Goal: Information Seeking & Learning: Find specific fact

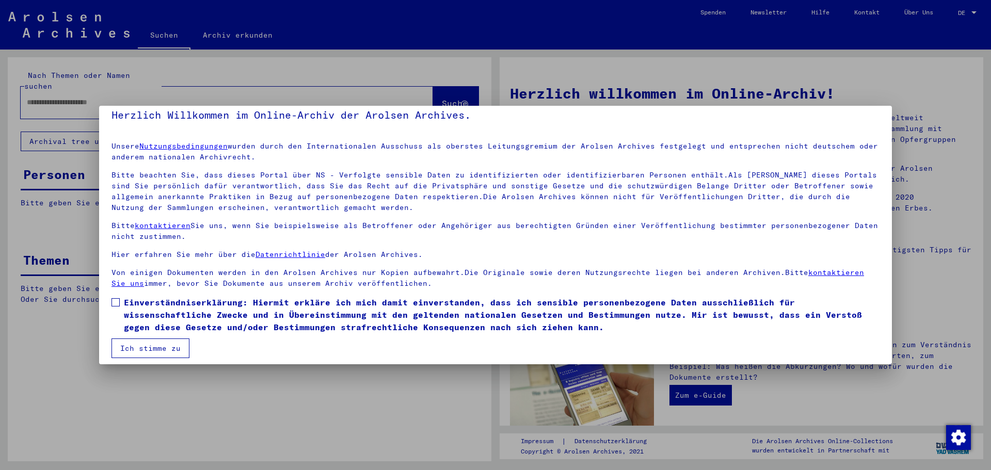
scroll to position [18, 0]
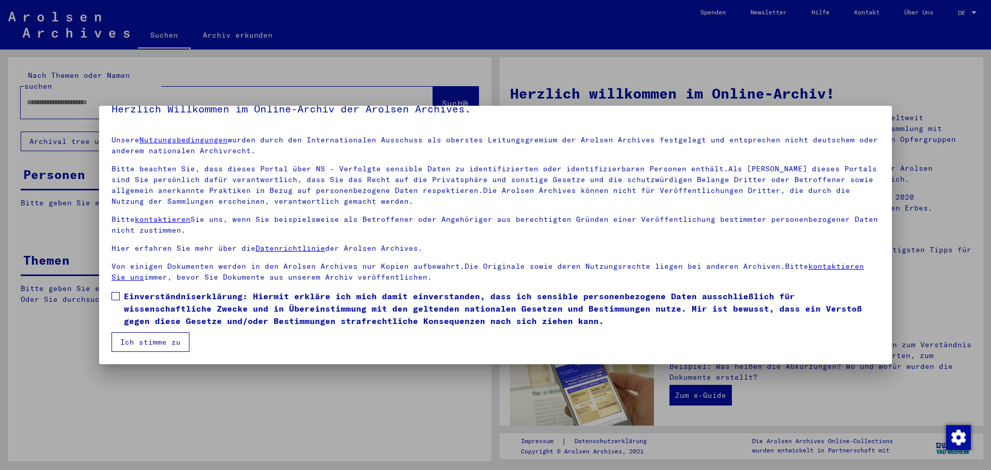
click at [111, 300] on mat-dialog-content "Unsere Nutzungsbedingungen wurden durch den Internationalen Ausschuss als obers…" at bounding box center [495, 239] width 793 height 225
click at [116, 295] on span at bounding box center [115, 296] width 8 height 8
click at [132, 340] on button "Ich stimme zu" at bounding box center [150, 342] width 78 height 20
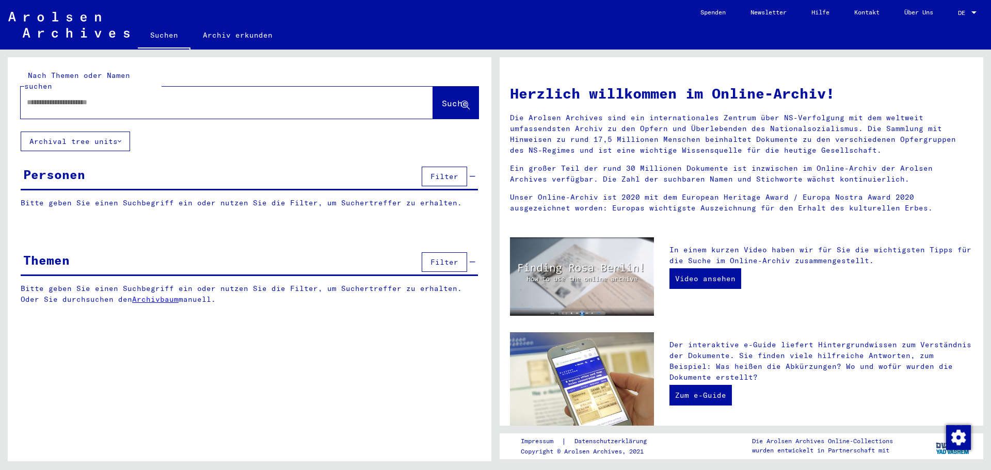
click at [61, 97] on input "text" at bounding box center [214, 102] width 375 height 11
click at [442, 98] on span "Suche" at bounding box center [455, 103] width 26 height 10
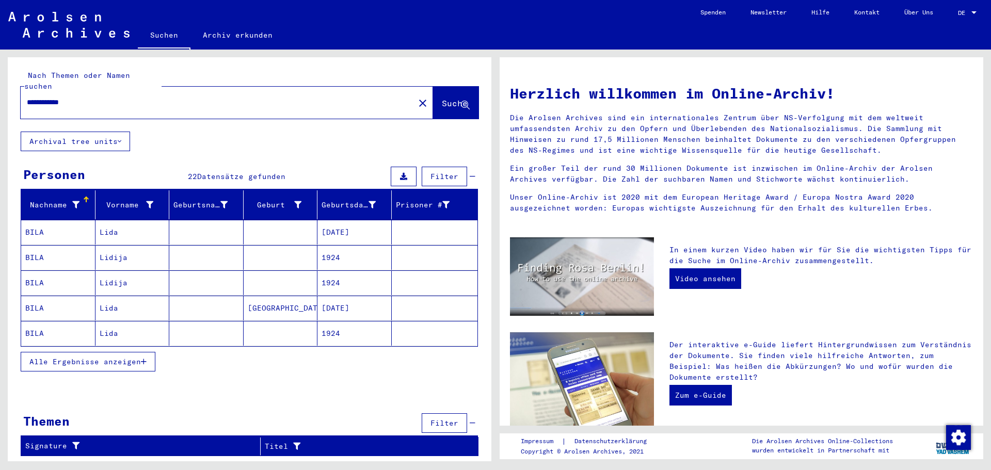
click at [337, 220] on mat-cell "[DATE]" at bounding box center [354, 232] width 74 height 25
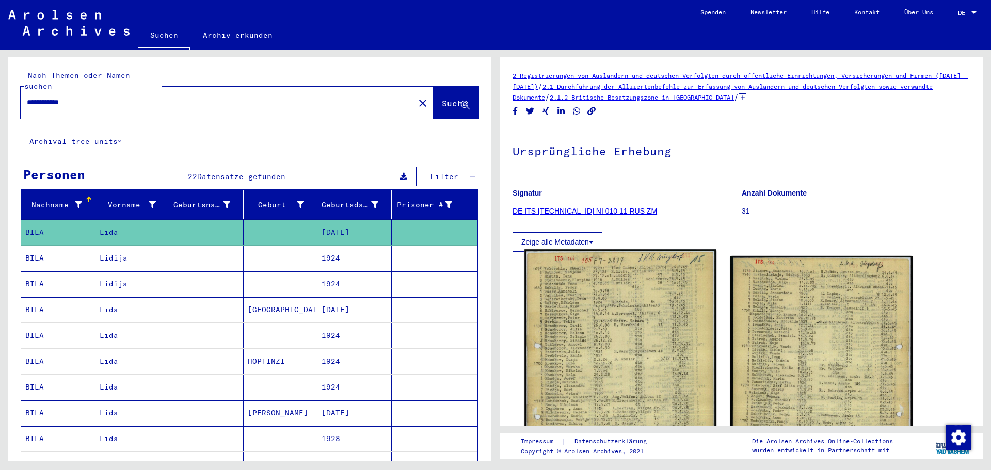
click at [612, 276] on img at bounding box center [620, 383] width 192 height 269
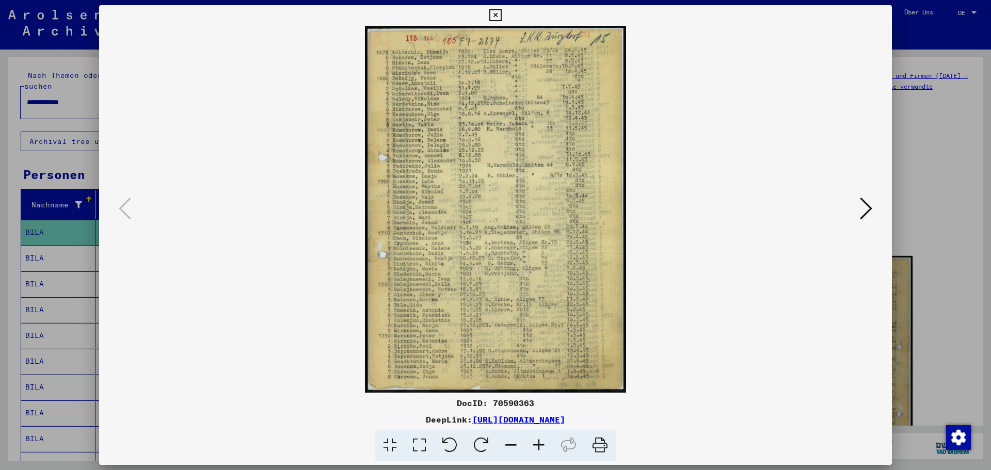
drag, startPoint x: 497, startPoint y: 17, endPoint x: 231, endPoint y: 68, distance: 270.7
click at [497, 16] on icon at bounding box center [495, 15] width 12 height 12
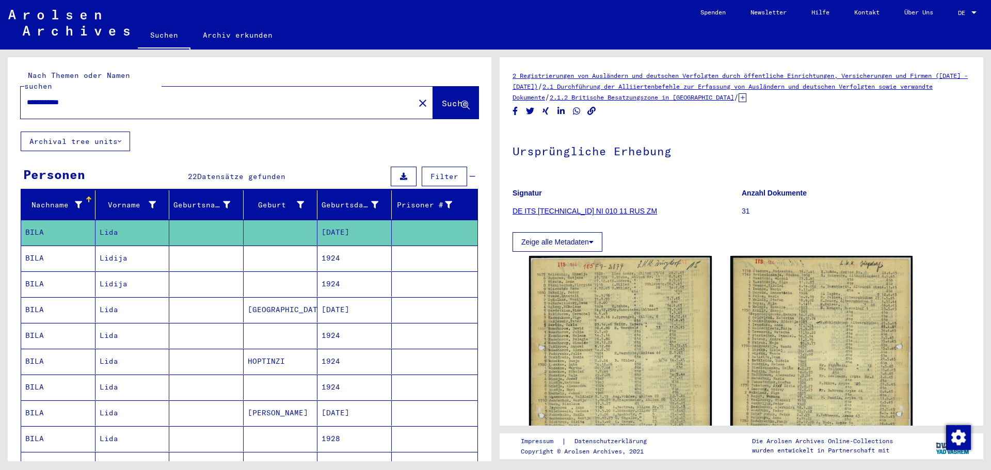
click at [328, 246] on mat-cell "1924" at bounding box center [354, 258] width 74 height 25
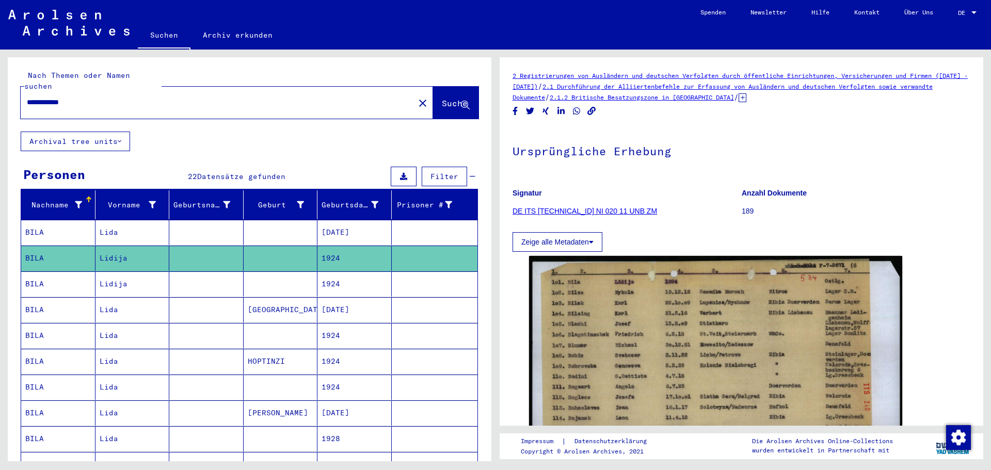
click at [328, 274] on mat-cell "1924" at bounding box center [354, 284] width 74 height 25
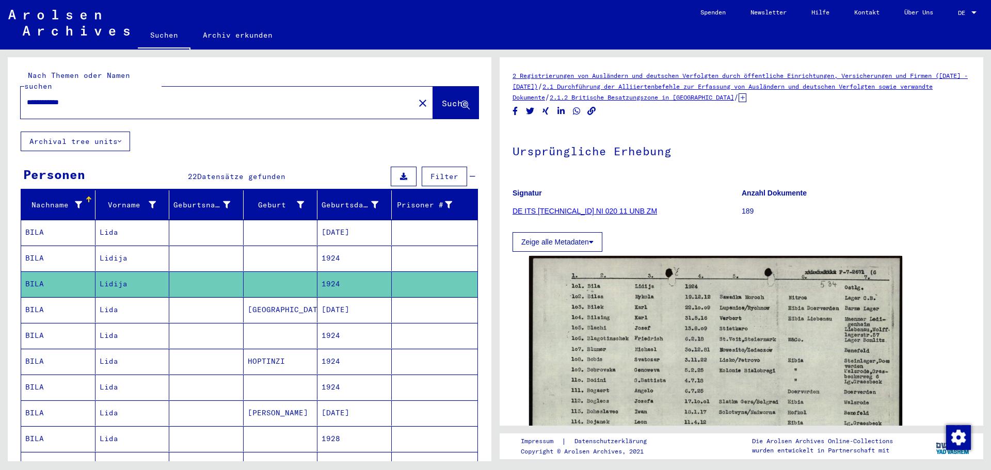
click at [324, 297] on mat-cell "[DATE]" at bounding box center [354, 309] width 74 height 25
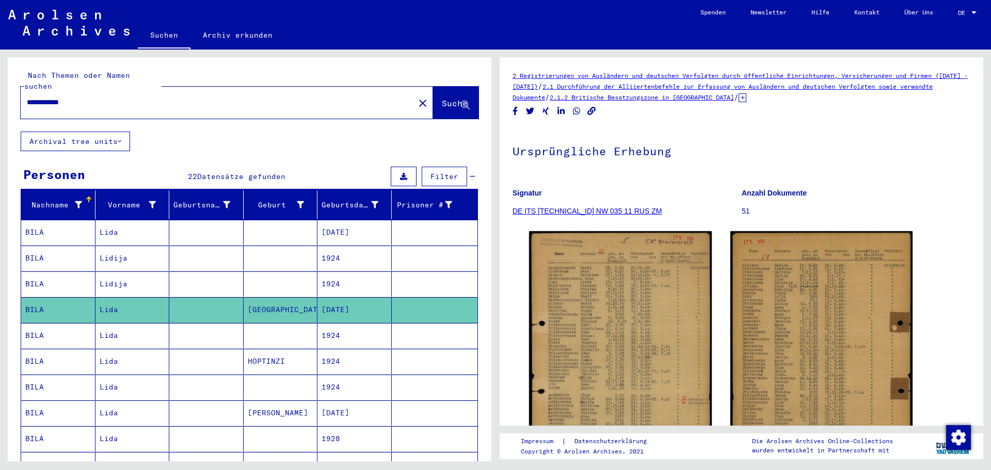
click at [324, 329] on mat-cell "1924" at bounding box center [354, 335] width 74 height 25
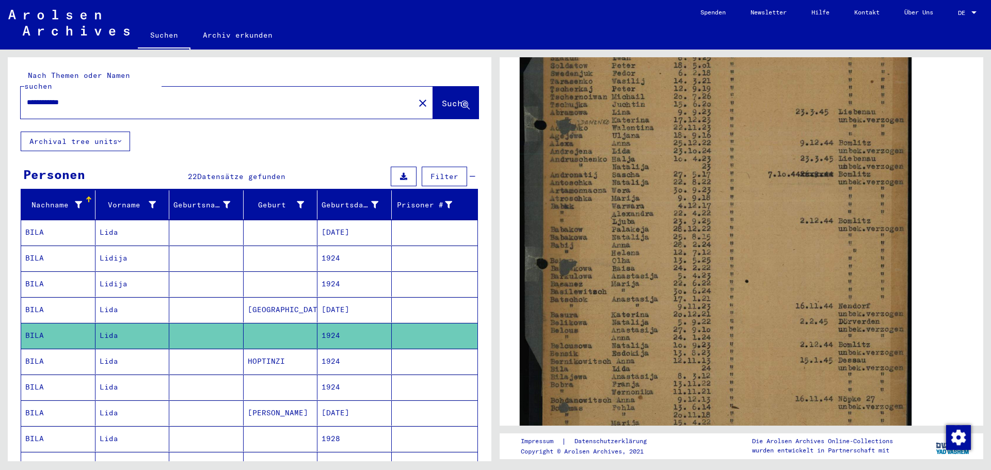
scroll to position [310, 0]
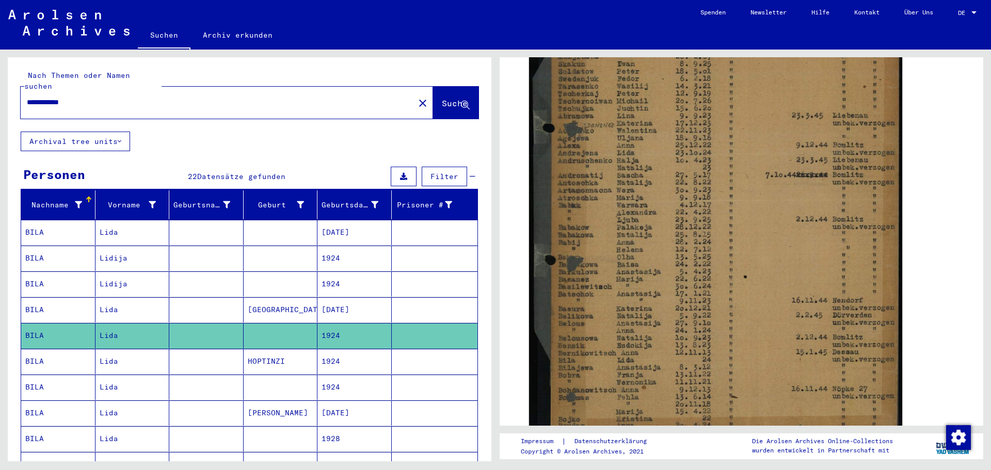
click at [332, 349] on mat-cell "1924" at bounding box center [354, 361] width 74 height 25
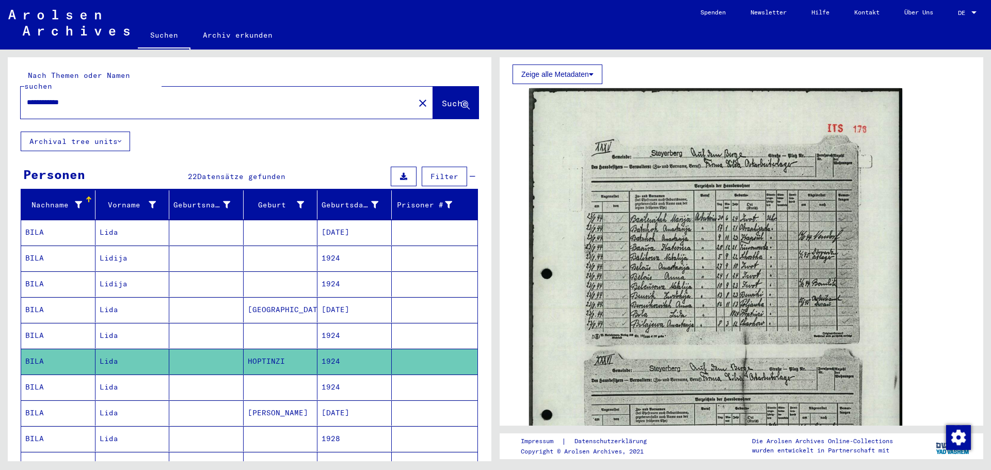
drag, startPoint x: 85, startPoint y: 90, endPoint x: 26, endPoint y: 90, distance: 58.3
click at [26, 91] on div "**********" at bounding box center [215, 102] width 388 height 23
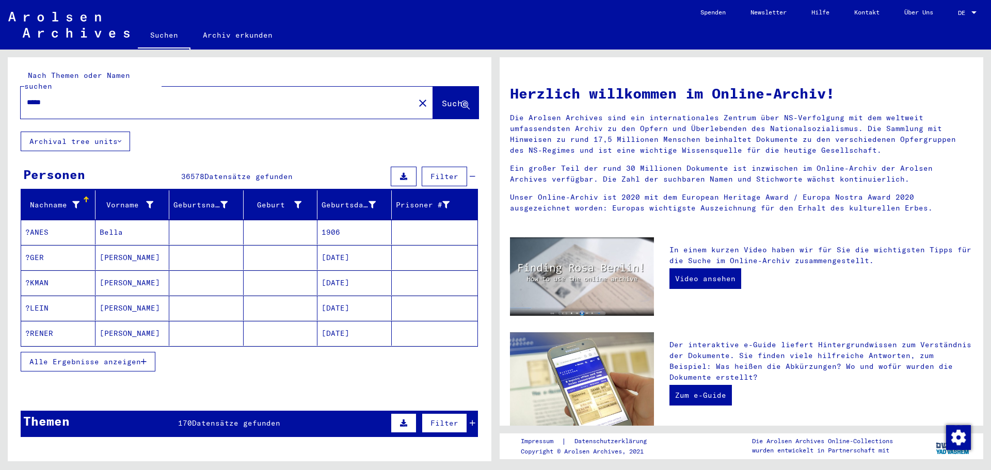
click at [67, 97] on input "*****" at bounding box center [214, 102] width 375 height 11
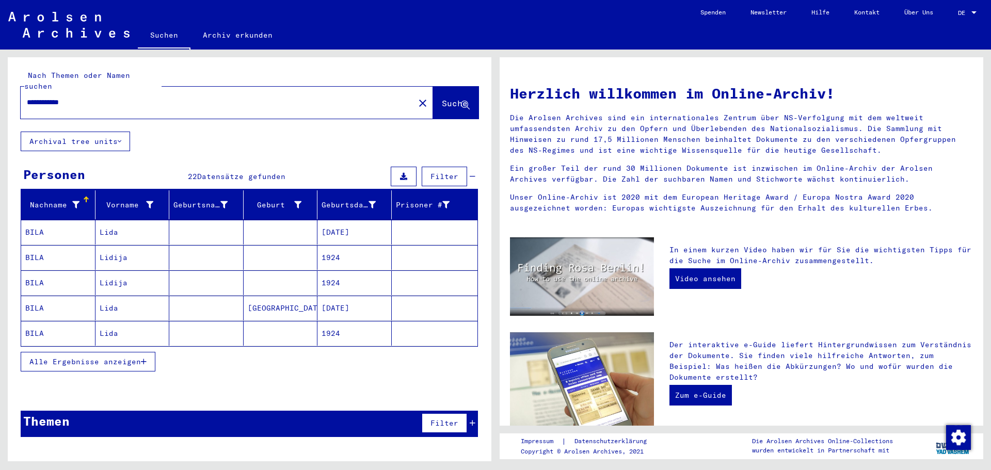
click at [146, 358] on icon "button" at bounding box center [144, 361] width 6 height 7
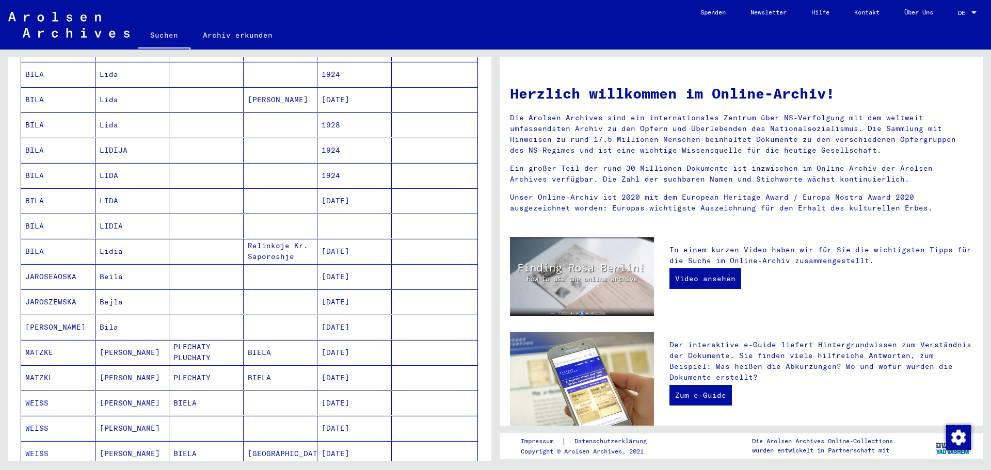
scroll to position [435, 0]
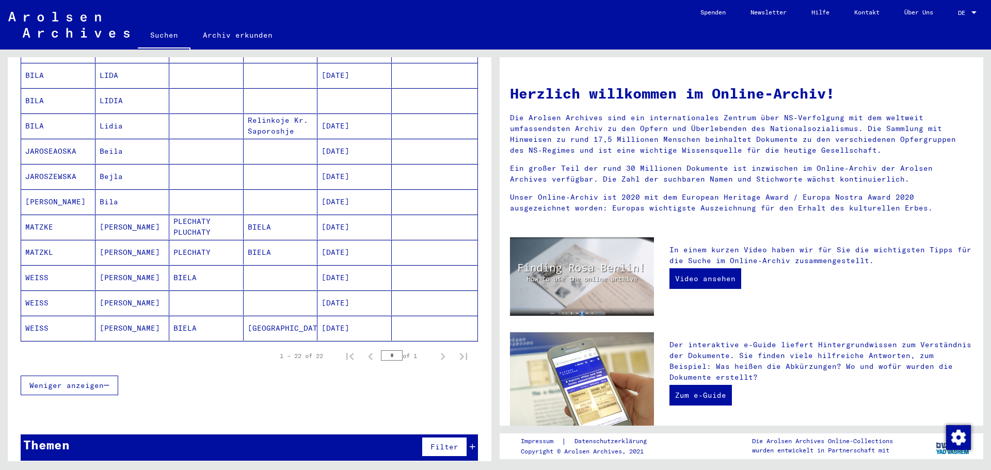
click at [339, 316] on mat-cell "[DATE]" at bounding box center [354, 328] width 74 height 25
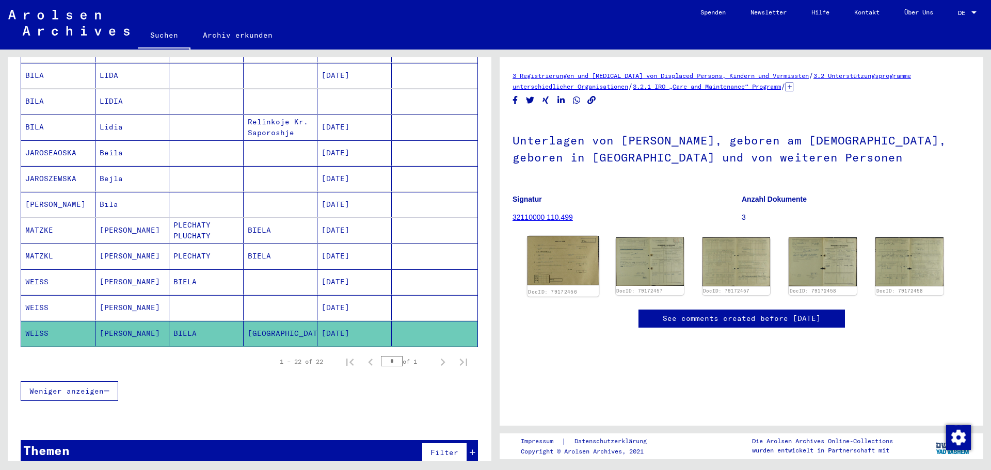
click at [563, 264] on img at bounding box center [563, 261] width 71 height 50
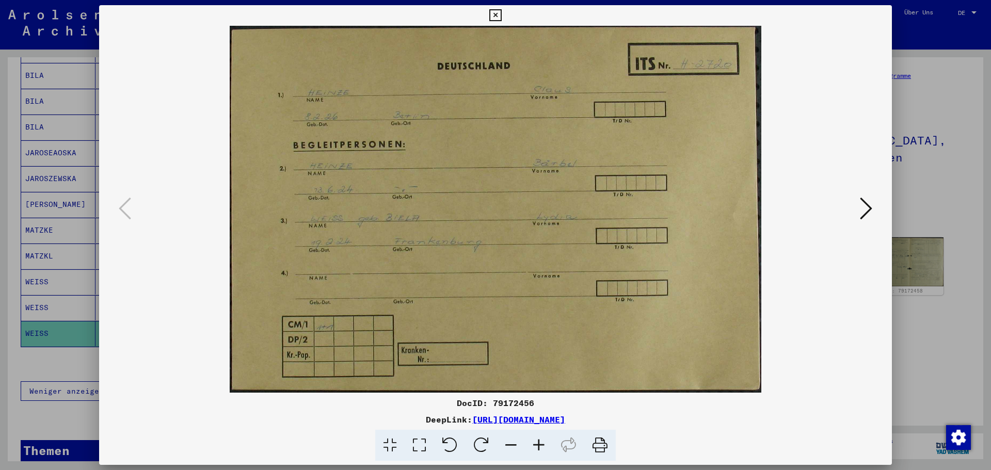
click at [865, 206] on icon at bounding box center [866, 208] width 12 height 25
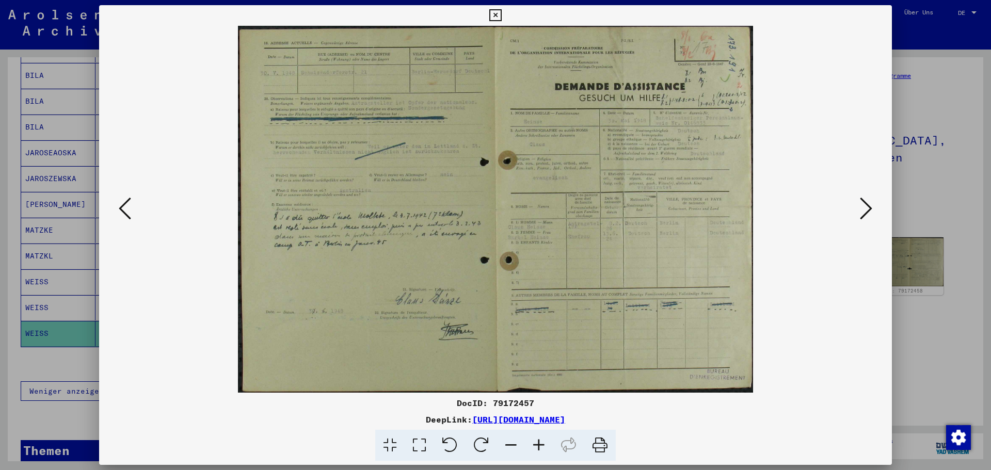
click at [865, 206] on icon at bounding box center [866, 208] width 12 height 25
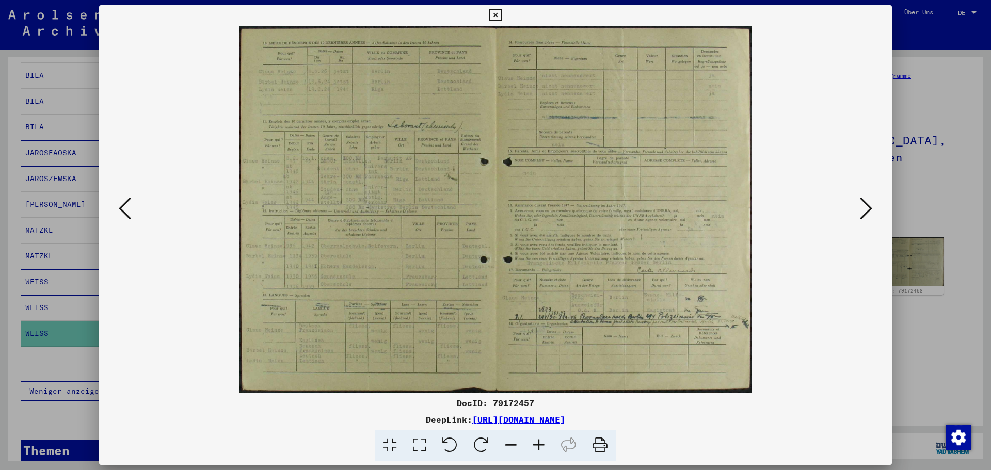
click at [865, 206] on icon at bounding box center [866, 208] width 12 height 25
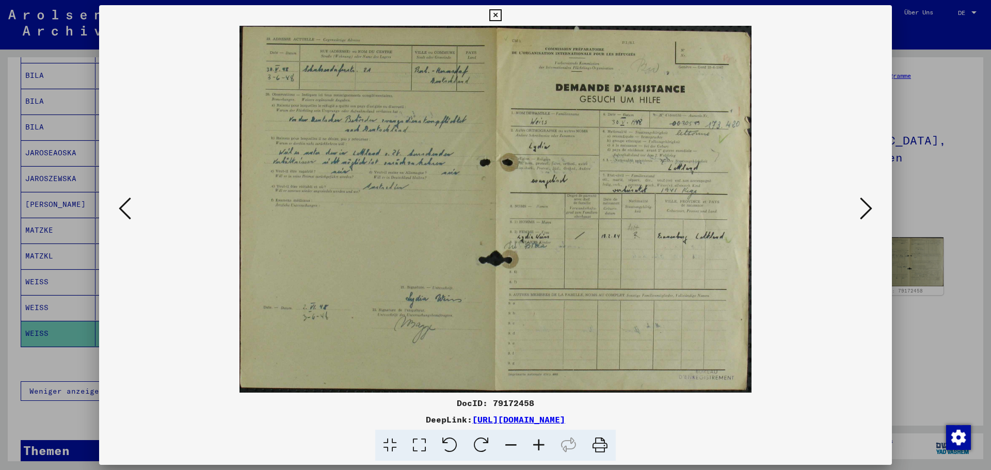
click at [865, 206] on icon at bounding box center [866, 208] width 12 height 25
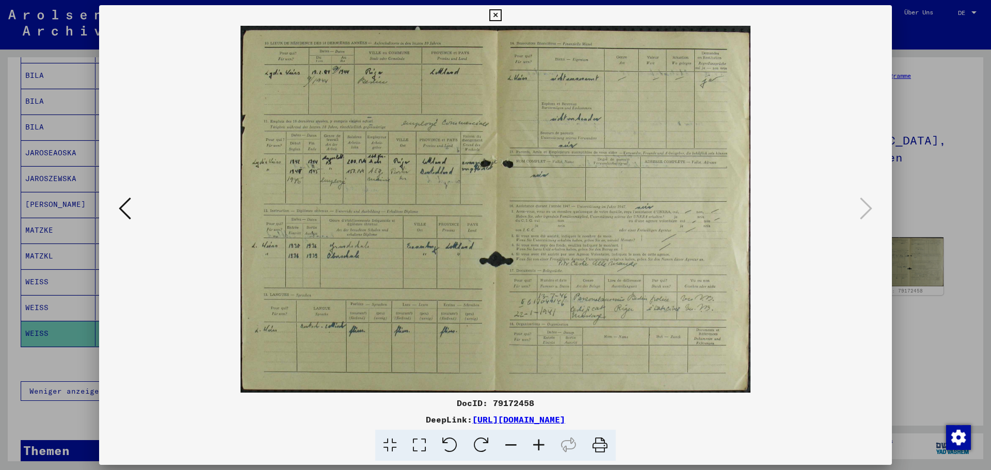
click at [494, 14] on icon at bounding box center [495, 15] width 12 height 12
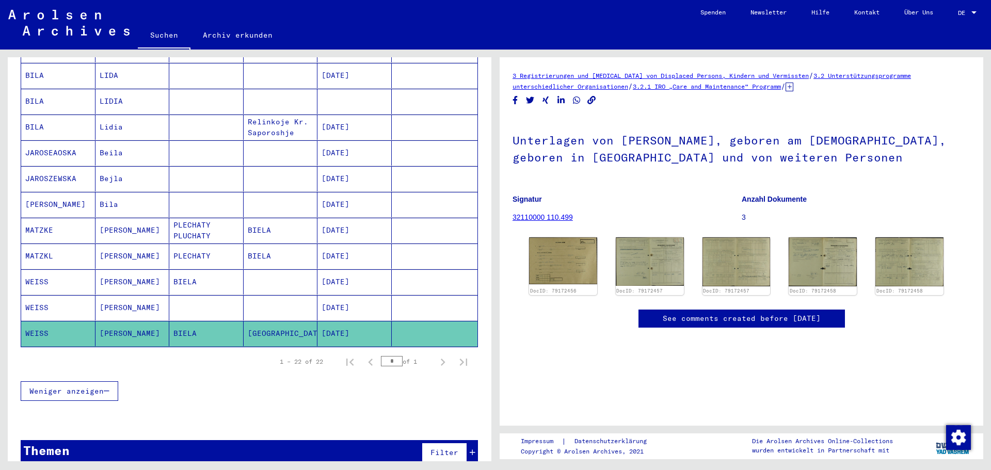
click at [355, 295] on mat-cell "[DATE]" at bounding box center [354, 307] width 74 height 25
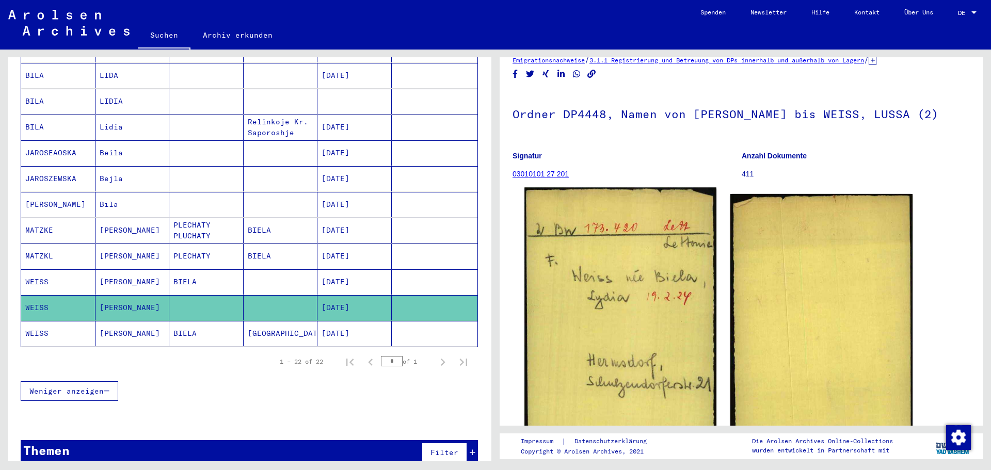
scroll to position [52, 0]
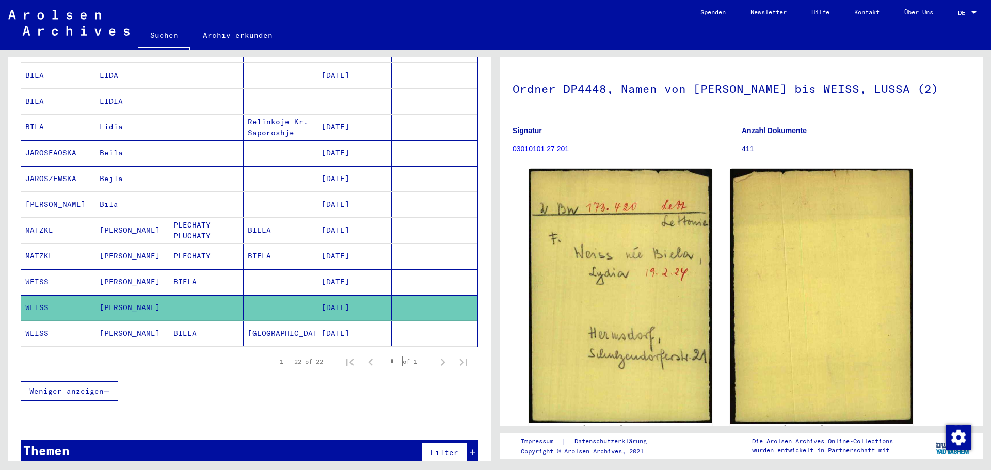
click at [340, 273] on mat-cell "[DATE]" at bounding box center [354, 281] width 74 height 25
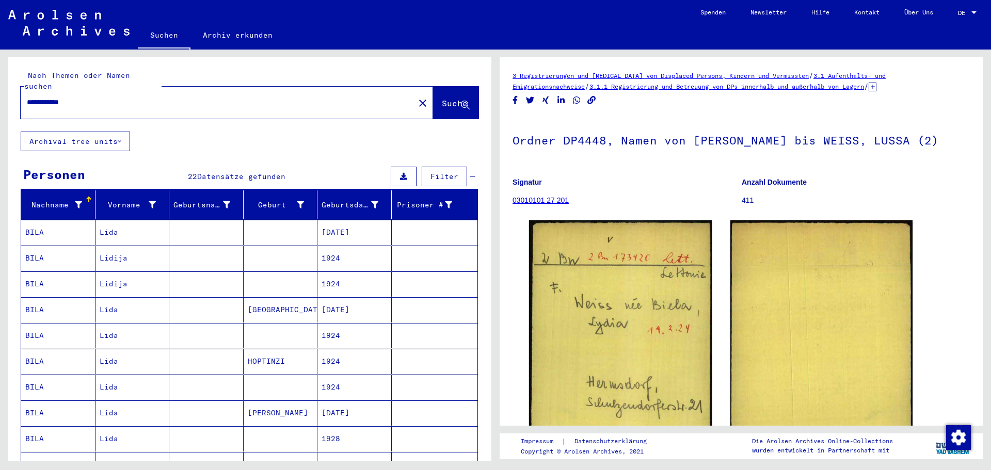
drag, startPoint x: 48, startPoint y: 90, endPoint x: 24, endPoint y: 93, distance: 24.5
click at [24, 93] on div "**********" at bounding box center [215, 102] width 388 height 23
type input "**********"
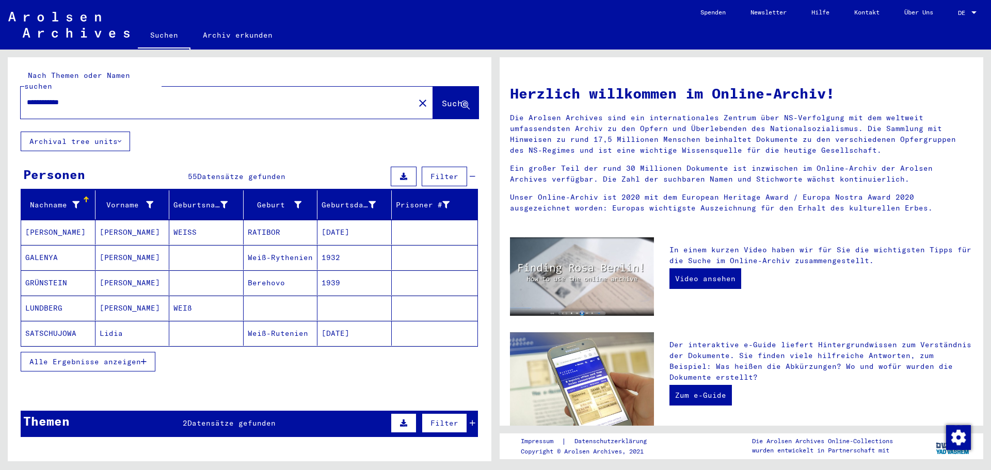
click at [71, 357] on span "Alle Ergebnisse anzeigen" at bounding box center [84, 361] width 111 height 9
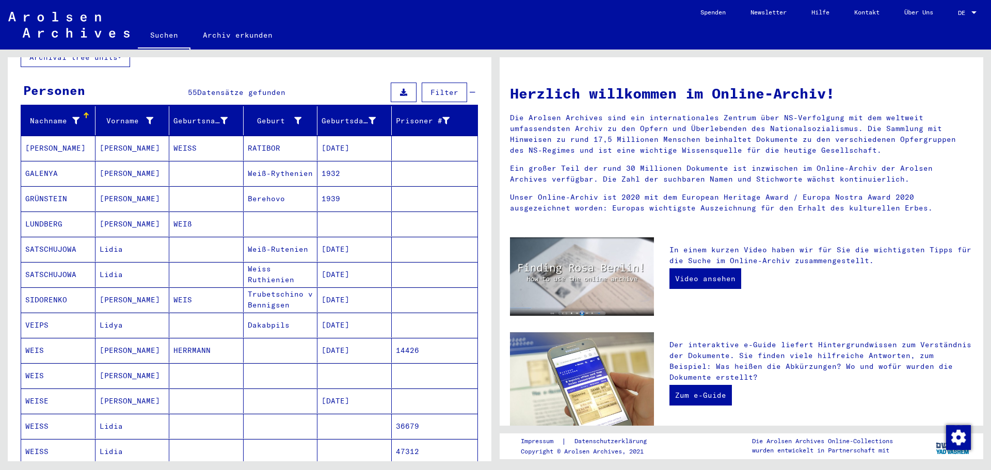
scroll to position [103, 0]
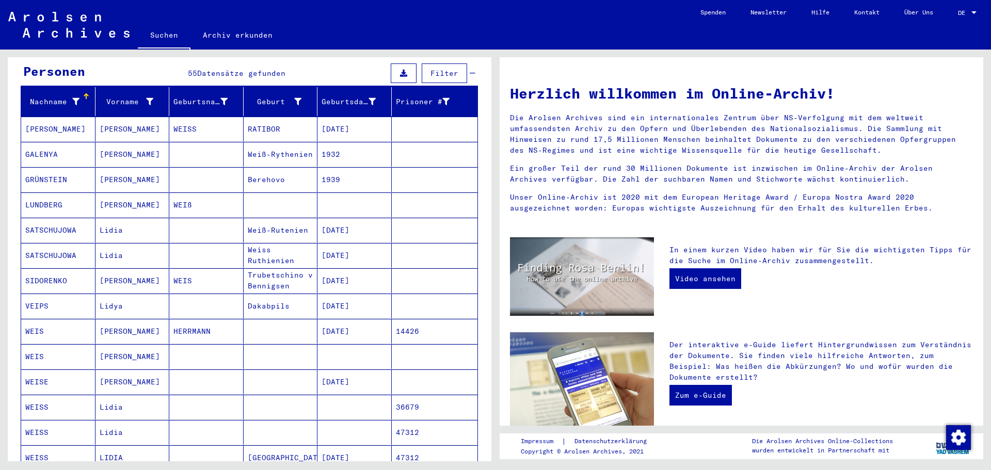
click at [337, 371] on mat-cell "[DATE]" at bounding box center [354, 382] width 74 height 25
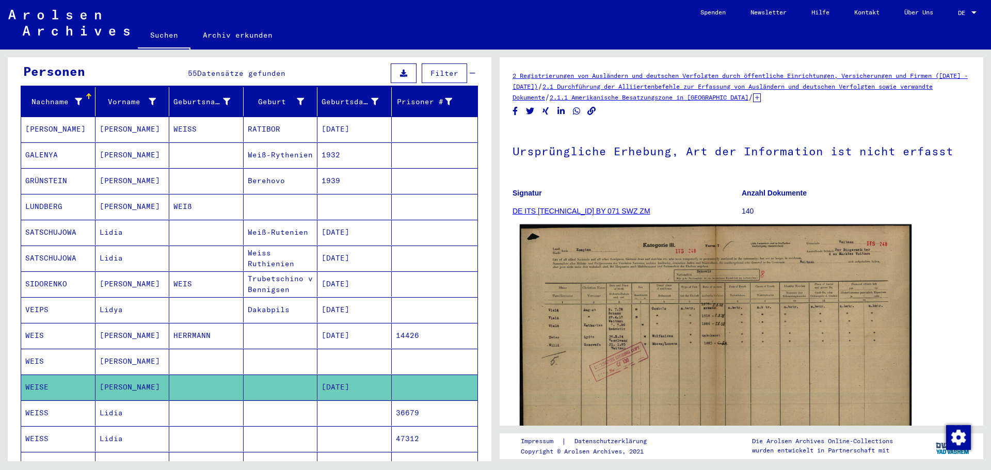
click at [611, 323] on img at bounding box center [716, 364] width 392 height 279
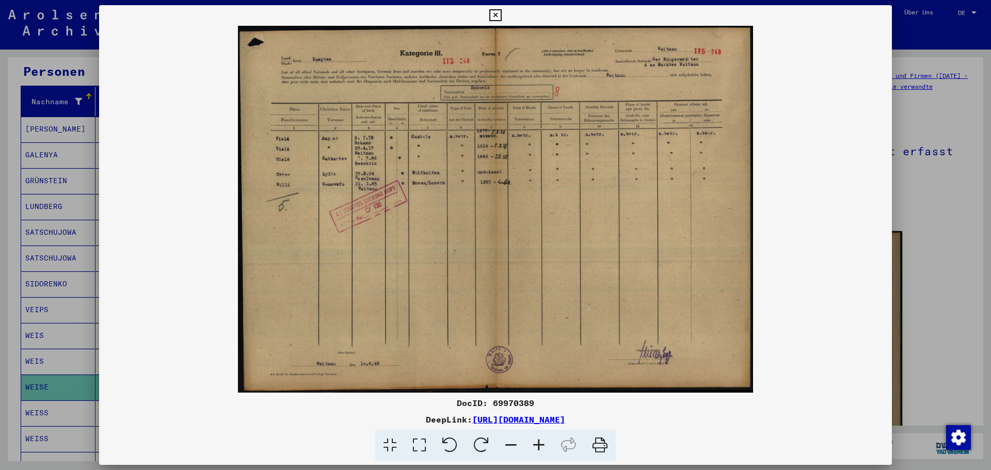
click at [539, 443] on icon at bounding box center [539, 445] width 28 height 31
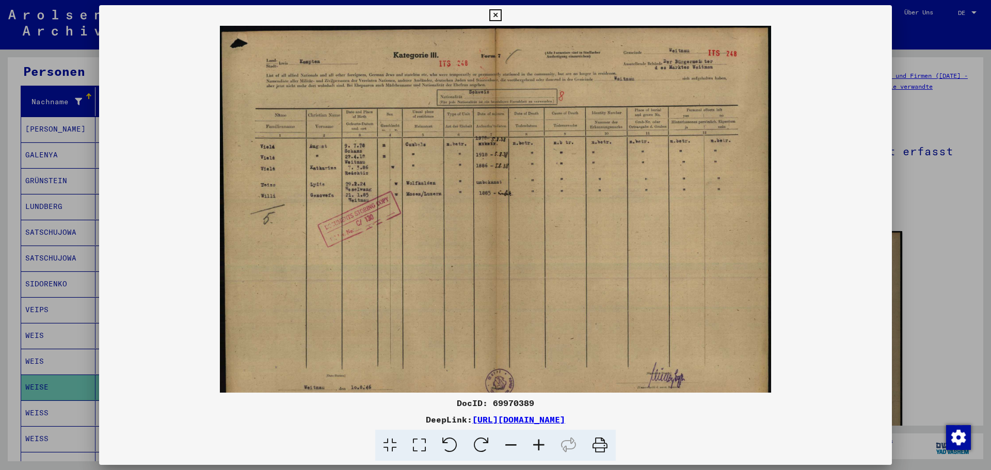
click at [539, 443] on icon at bounding box center [539, 445] width 28 height 31
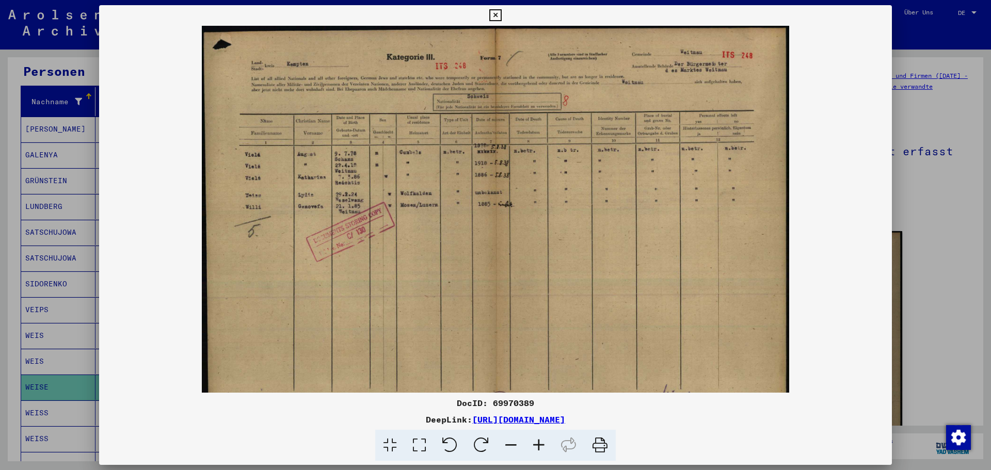
click at [539, 443] on icon at bounding box center [539, 445] width 28 height 31
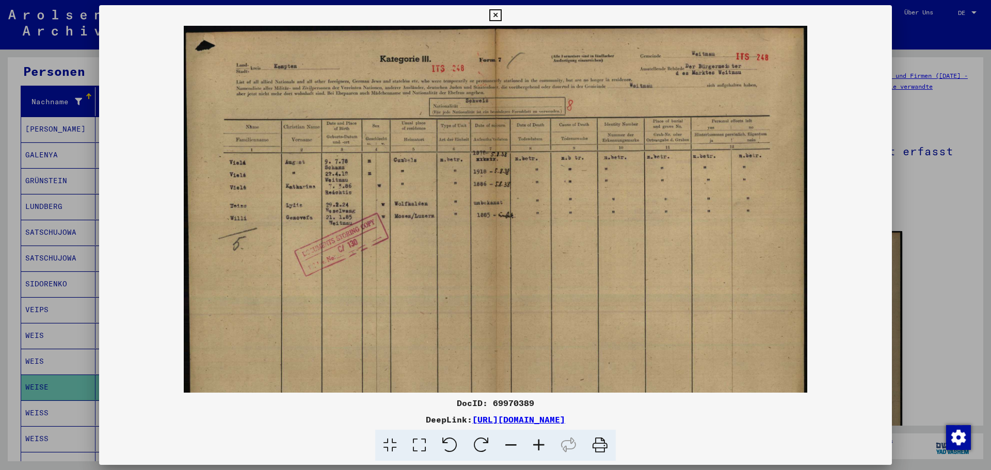
click at [539, 443] on icon at bounding box center [539, 445] width 28 height 31
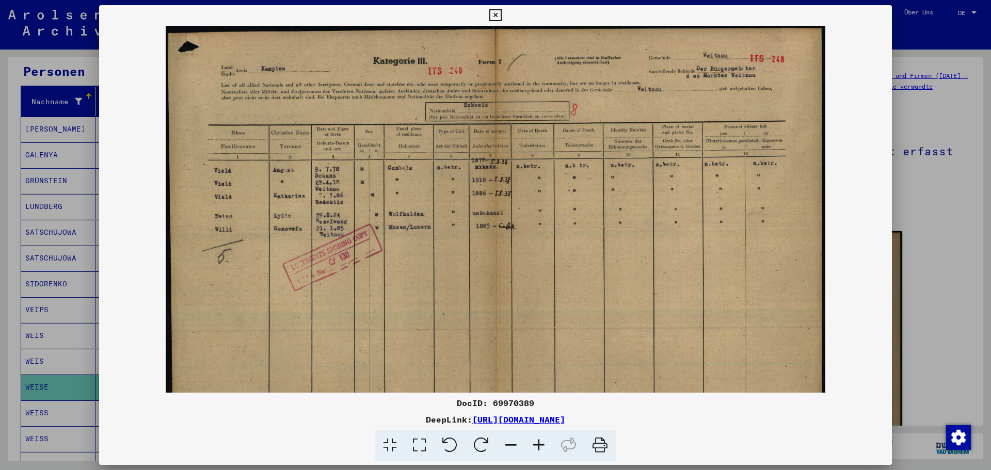
click at [539, 443] on icon at bounding box center [539, 445] width 28 height 31
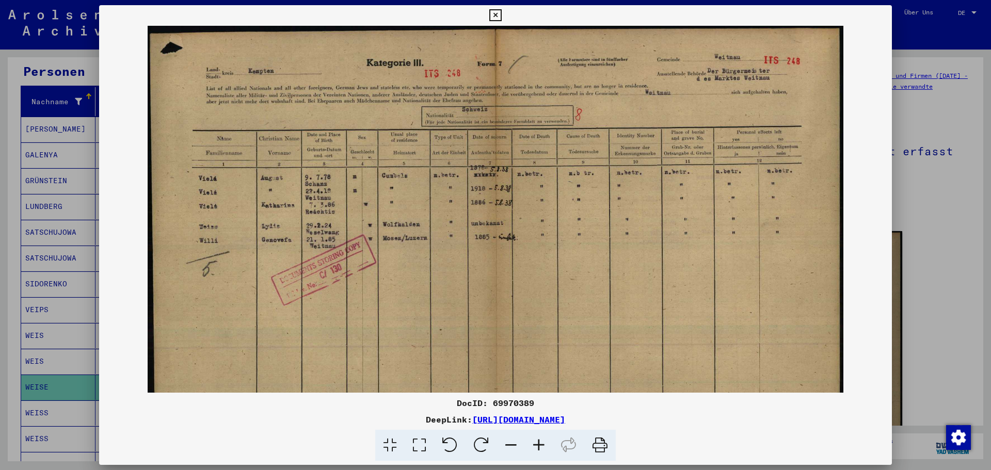
click at [539, 443] on icon at bounding box center [539, 445] width 28 height 31
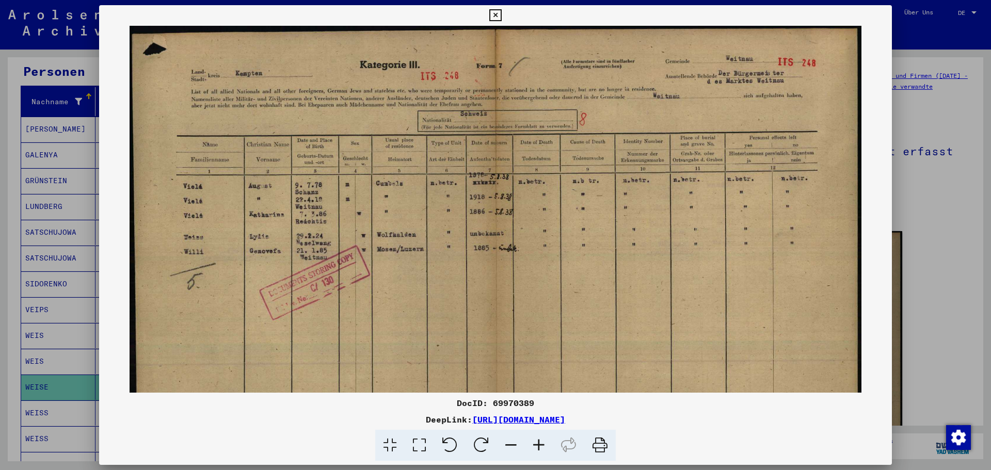
click at [497, 11] on icon at bounding box center [495, 15] width 12 height 12
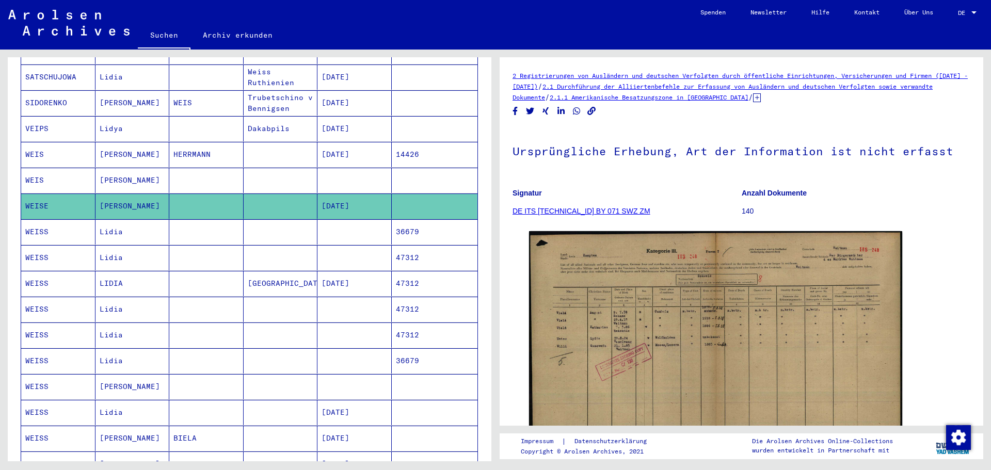
scroll to position [310, 0]
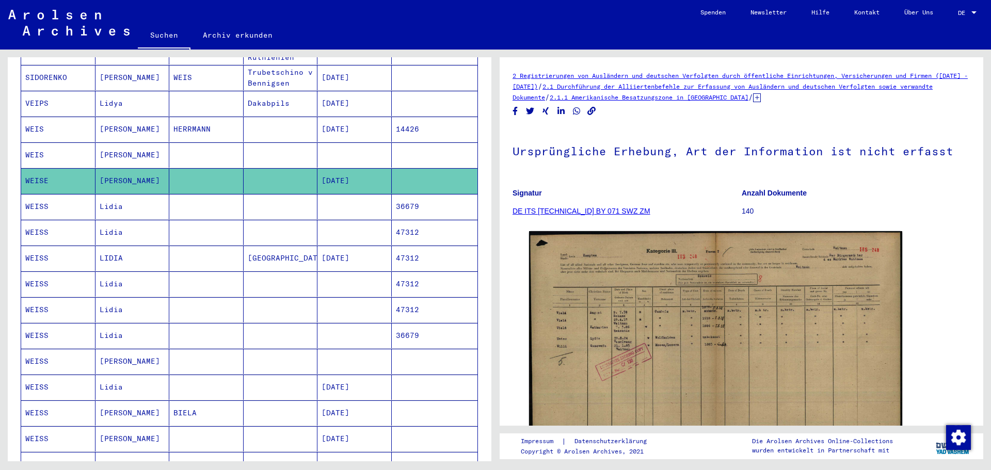
click at [329, 377] on mat-cell "[DATE]" at bounding box center [354, 387] width 74 height 25
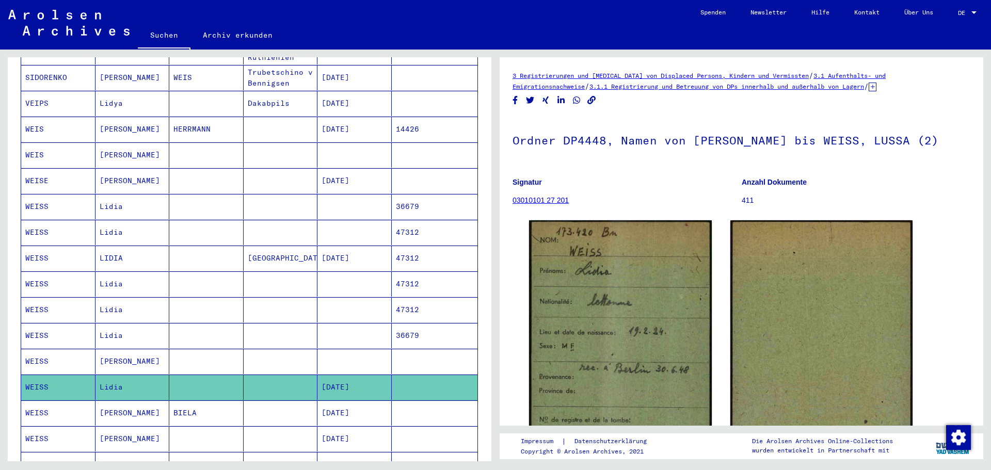
click at [336, 353] on mat-cell at bounding box center [354, 361] width 74 height 25
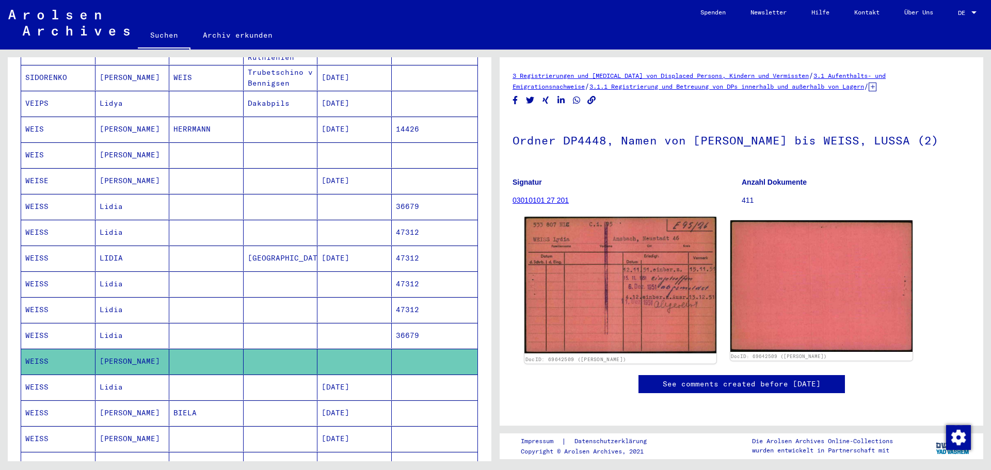
click at [629, 285] on img at bounding box center [620, 285] width 192 height 136
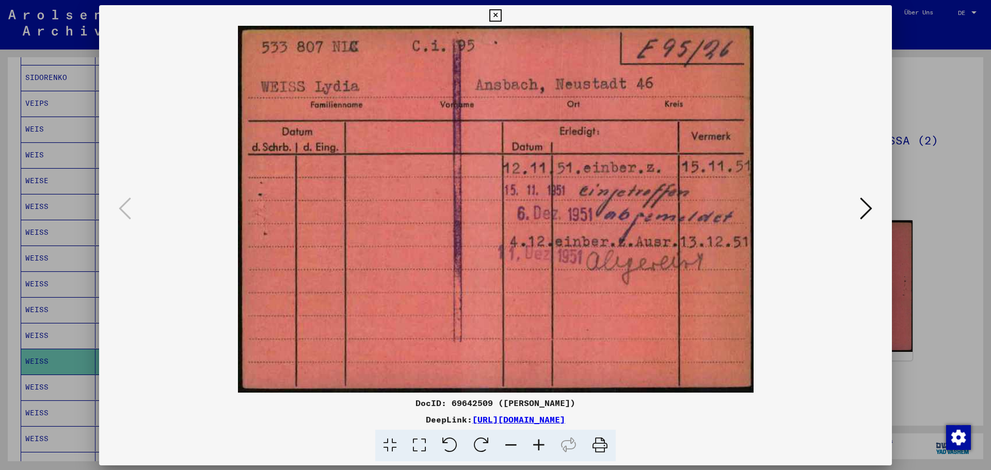
click at [629, 285] on img at bounding box center [495, 209] width 723 height 367
click at [499, 12] on icon at bounding box center [495, 15] width 12 height 12
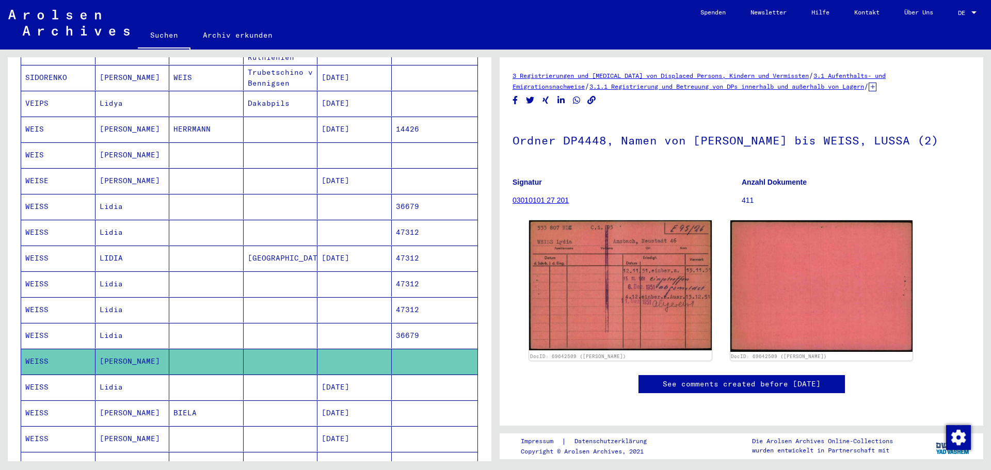
click at [116, 324] on mat-cell "Lidia" at bounding box center [132, 335] width 74 height 25
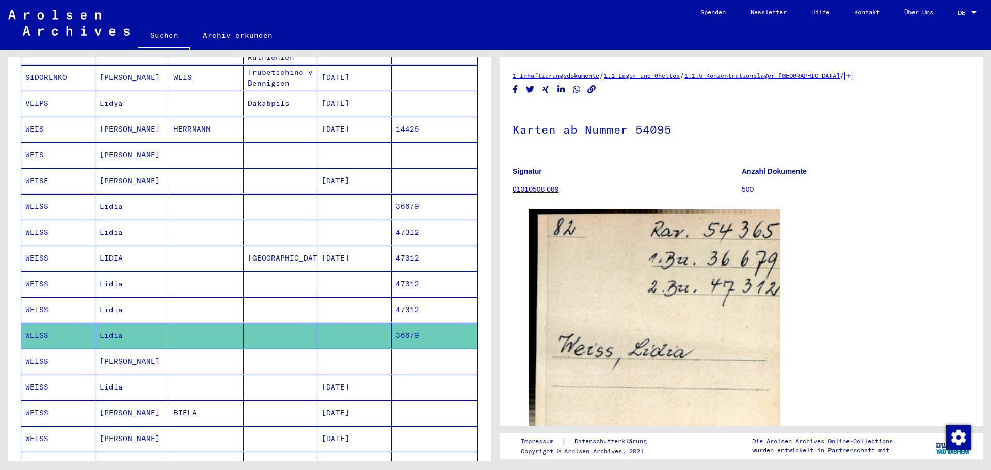
click at [117, 298] on mat-cell "Lidia" at bounding box center [132, 309] width 74 height 25
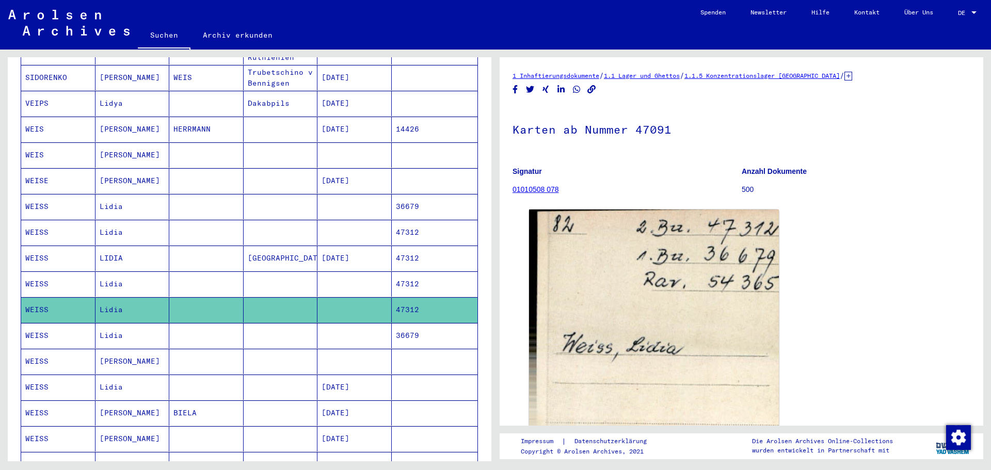
click at [117, 277] on mat-cell "Lidia" at bounding box center [132, 284] width 74 height 25
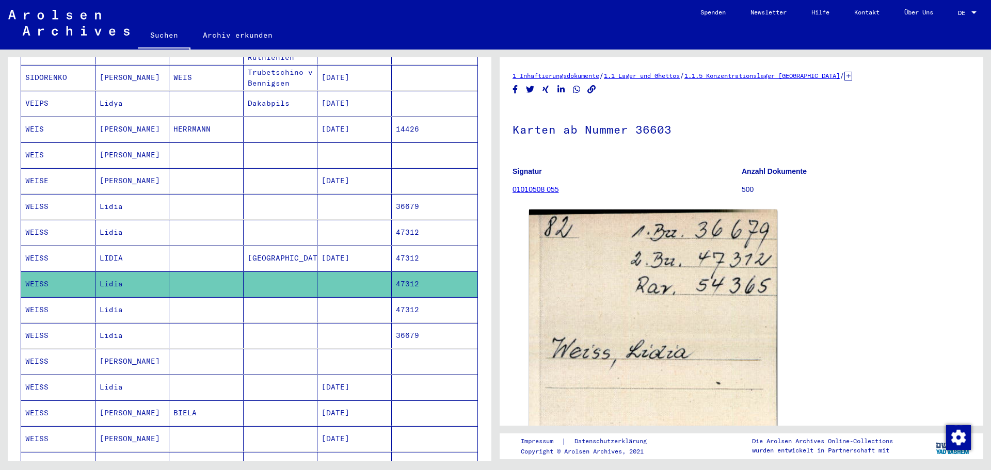
click at [117, 246] on mat-cell "LIDIA" at bounding box center [132, 258] width 74 height 25
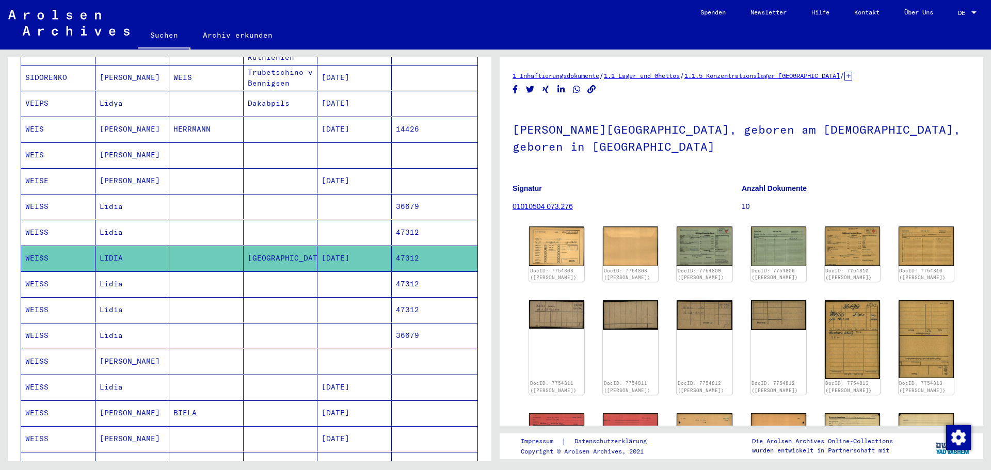
click at [119, 220] on mat-cell "Lidia" at bounding box center [132, 232] width 74 height 25
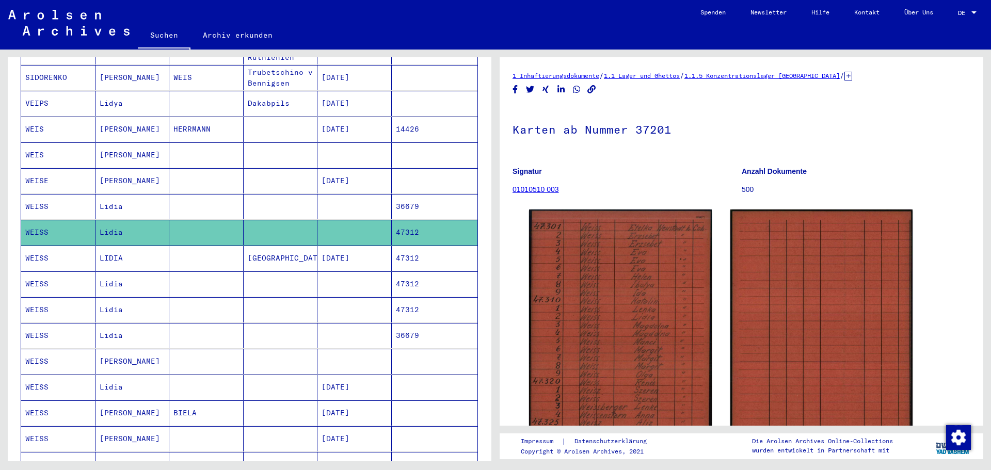
click at [126, 170] on mat-cell "[PERSON_NAME]" at bounding box center [132, 180] width 74 height 25
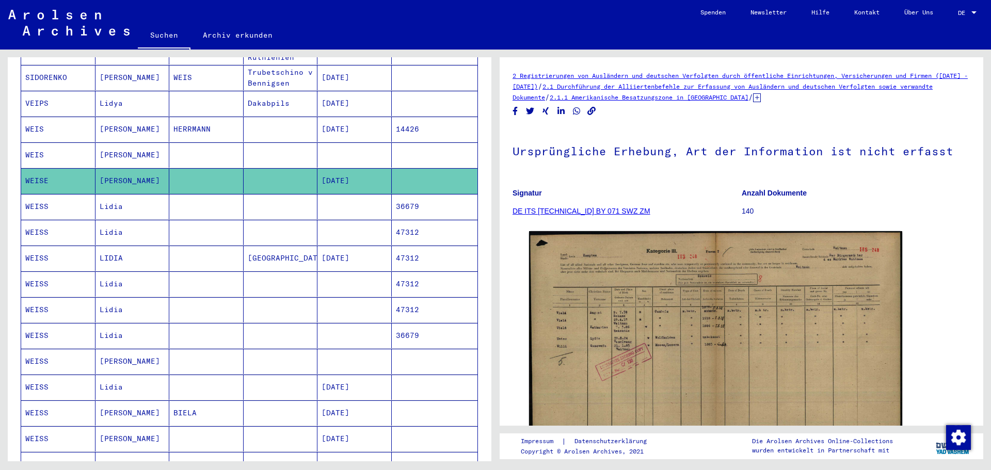
click at [124, 201] on mat-cell "Lidia" at bounding box center [132, 206] width 74 height 25
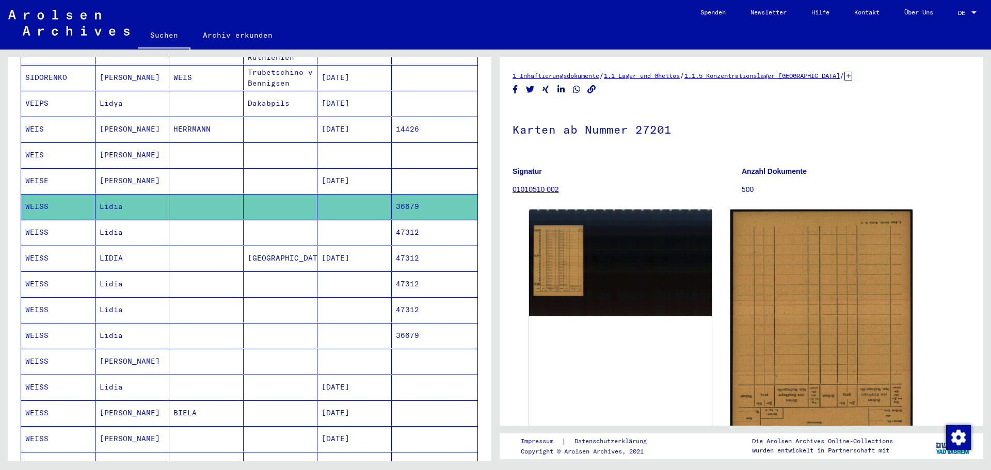
click at [126, 142] on mat-cell "[PERSON_NAME]" at bounding box center [132, 154] width 74 height 25
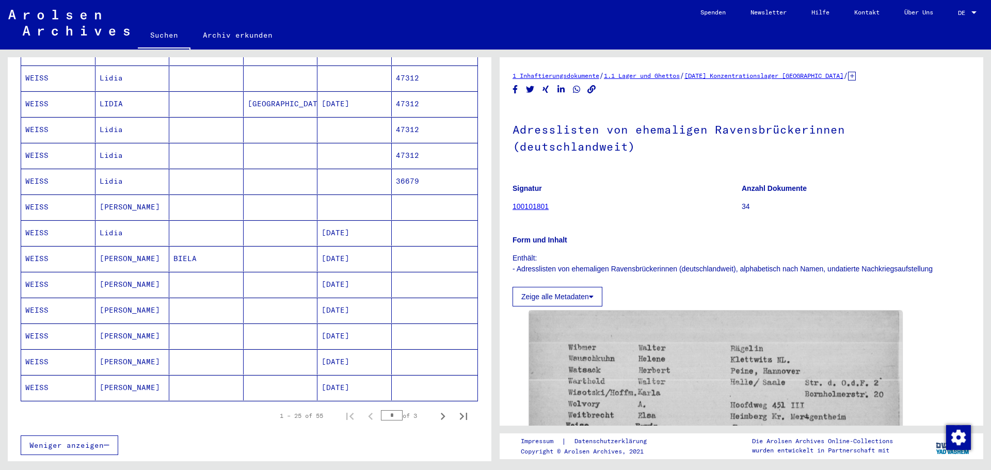
scroll to position [465, 0]
click at [107, 377] on mat-cell "[PERSON_NAME]" at bounding box center [132, 387] width 74 height 25
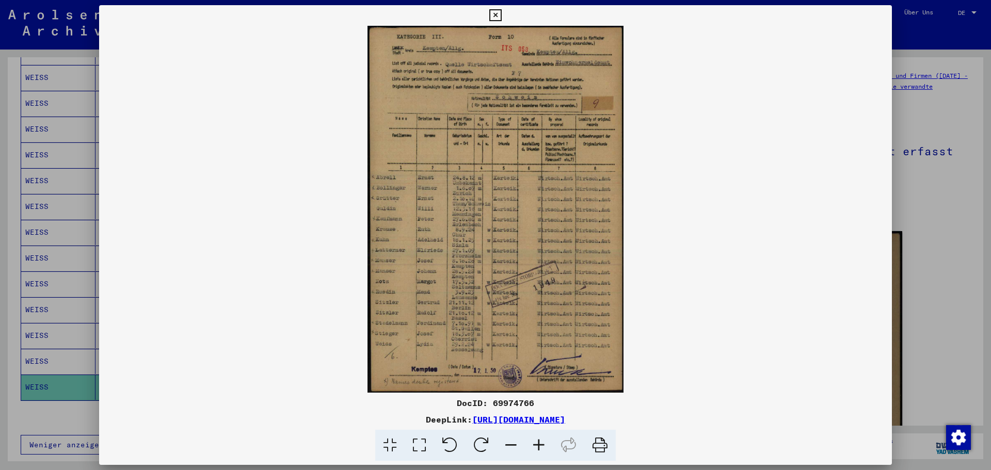
click at [541, 441] on icon at bounding box center [539, 445] width 28 height 31
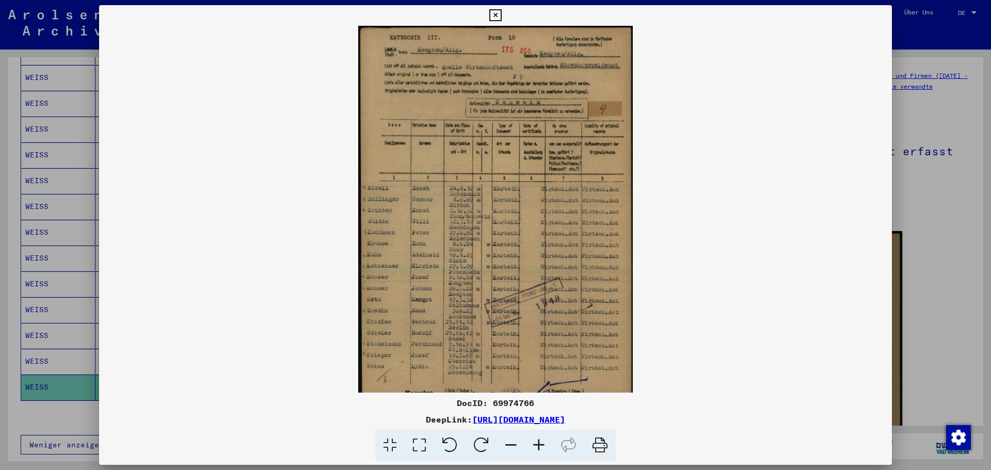
click at [541, 442] on icon at bounding box center [539, 445] width 28 height 31
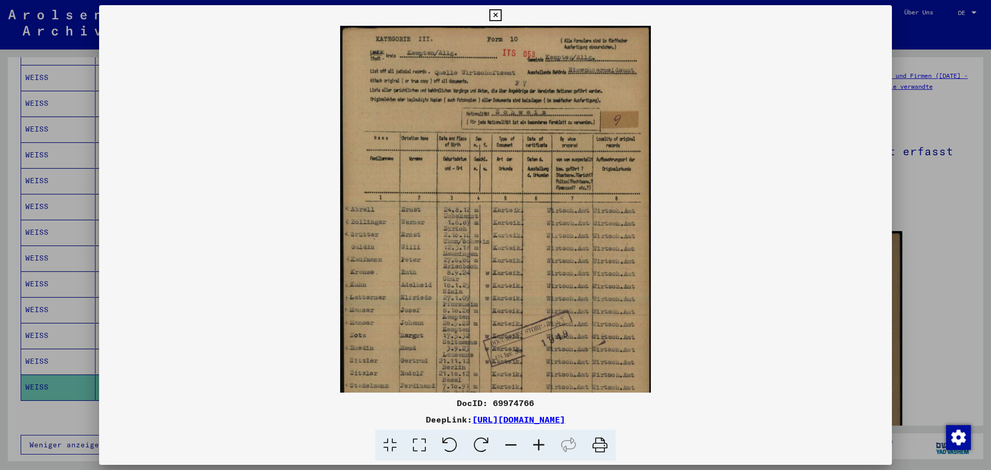
click at [541, 442] on icon at bounding box center [539, 445] width 28 height 31
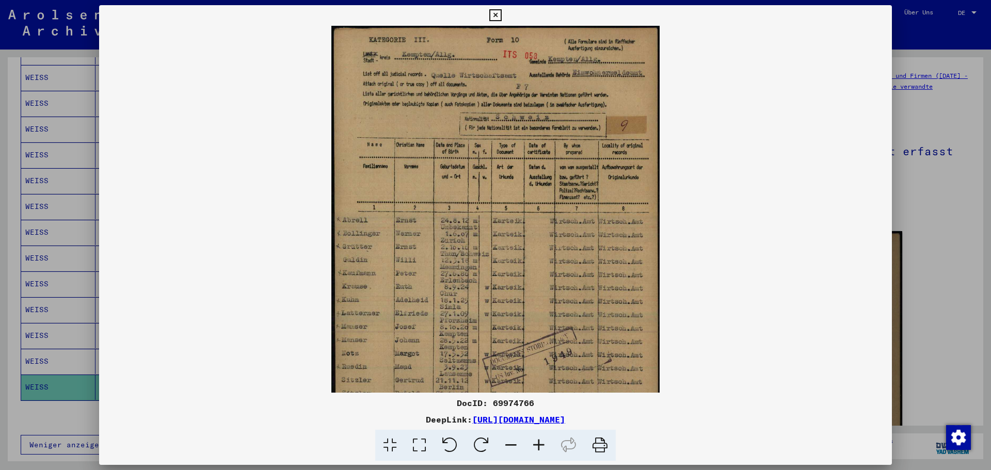
click at [541, 442] on icon at bounding box center [539, 445] width 28 height 31
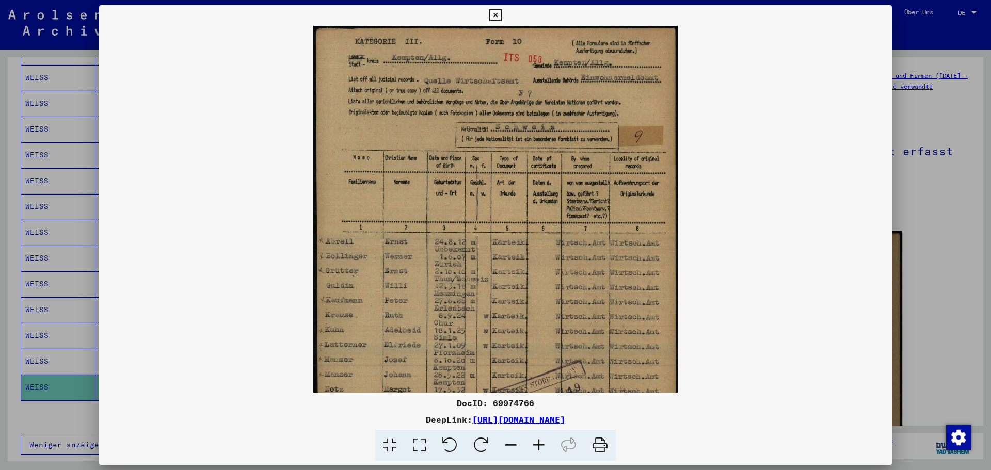
click at [541, 442] on icon at bounding box center [539, 445] width 28 height 31
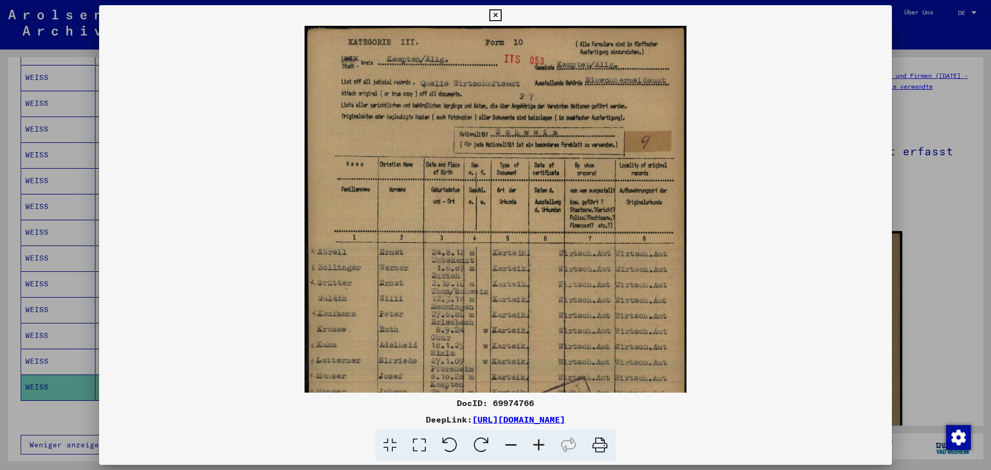
click at [541, 442] on icon at bounding box center [539, 445] width 28 height 31
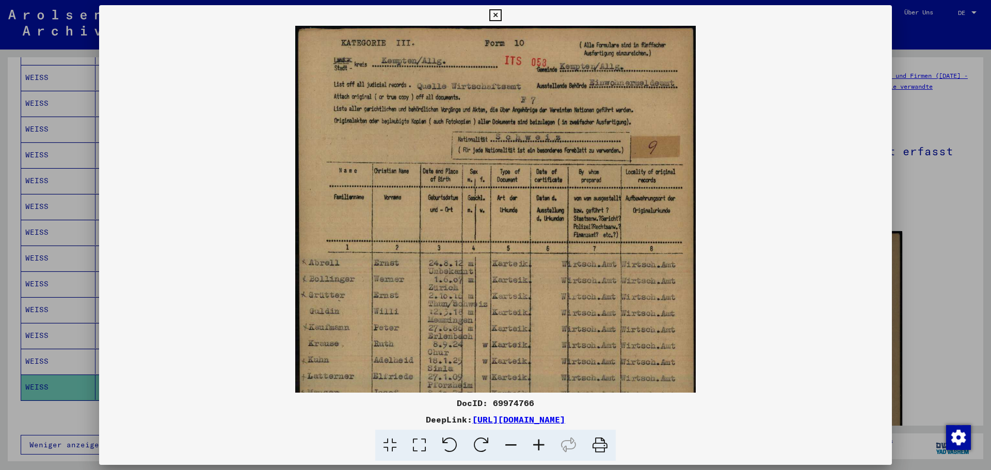
click at [541, 442] on icon at bounding box center [539, 445] width 28 height 31
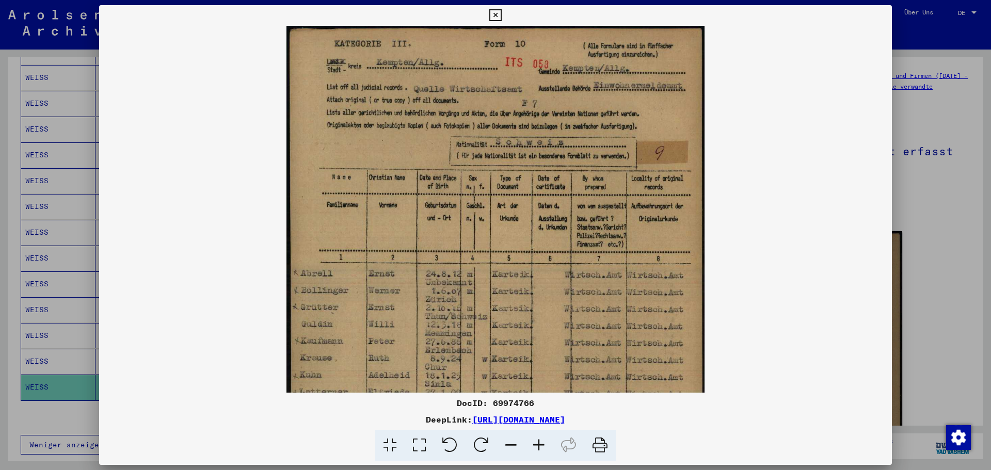
click at [541, 442] on icon at bounding box center [539, 445] width 28 height 31
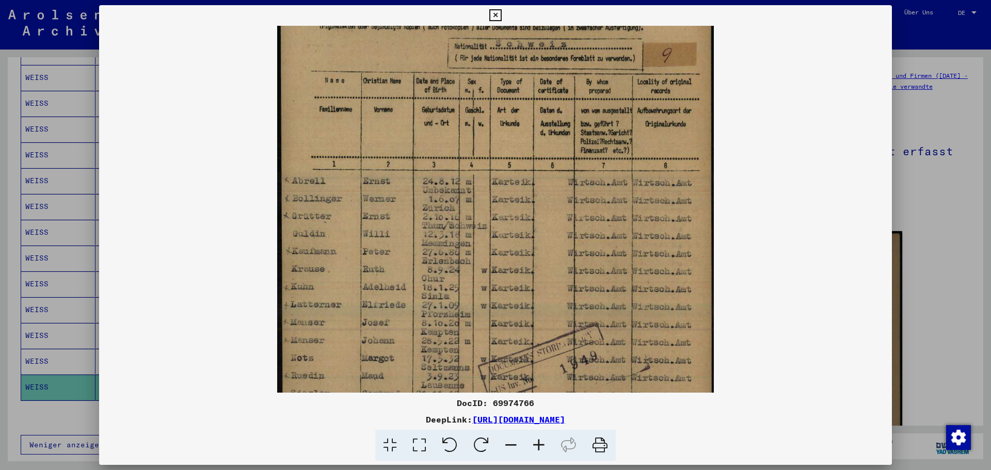
scroll to position [107, 0]
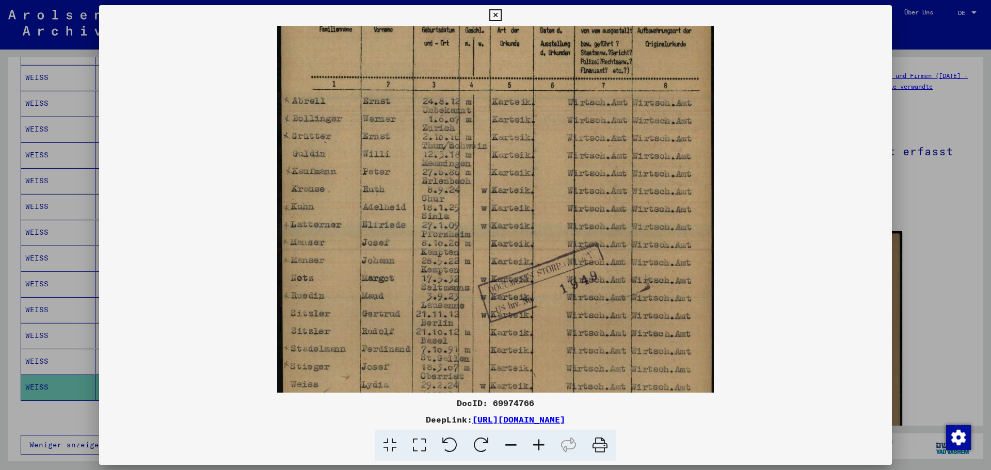
drag, startPoint x: 589, startPoint y: 363, endPoint x: 608, endPoint y: 113, distance: 251.6
click at [608, 113] on img at bounding box center [495, 155] width 437 height 625
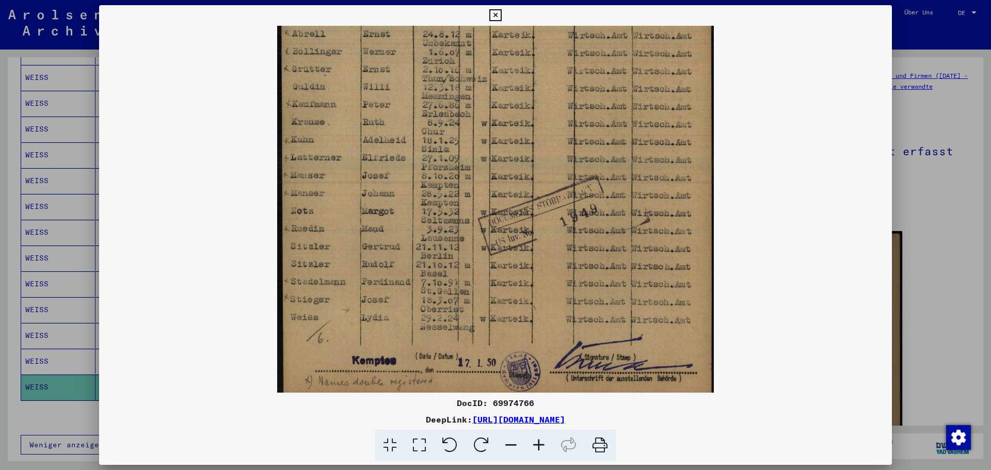
click at [608, 113] on img at bounding box center [495, 87] width 437 height 625
click at [492, 14] on icon at bounding box center [495, 15] width 12 height 12
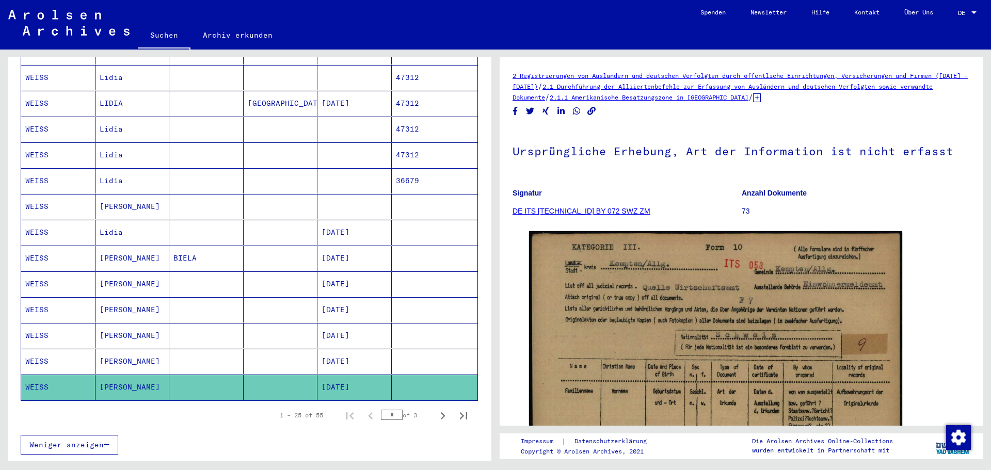
click at [336, 352] on mat-cell "[DATE]" at bounding box center [354, 361] width 74 height 25
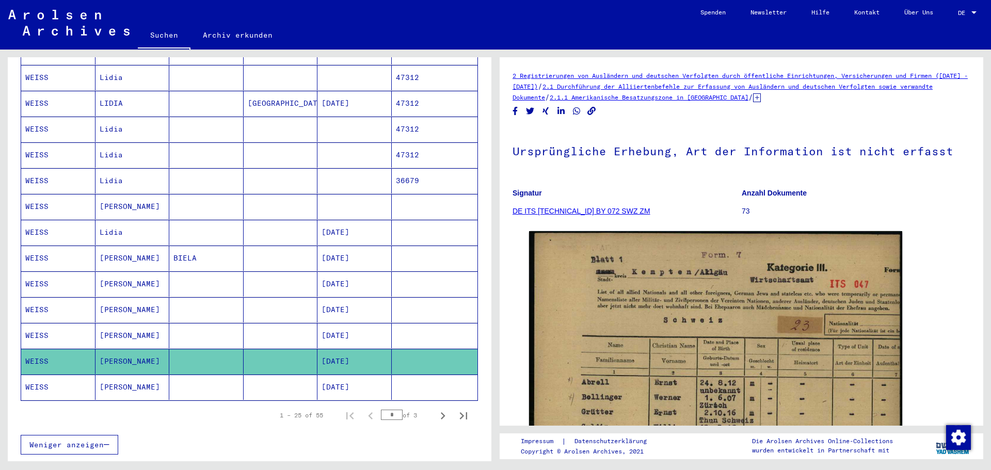
click at [339, 327] on mat-cell "[DATE]" at bounding box center [354, 335] width 74 height 25
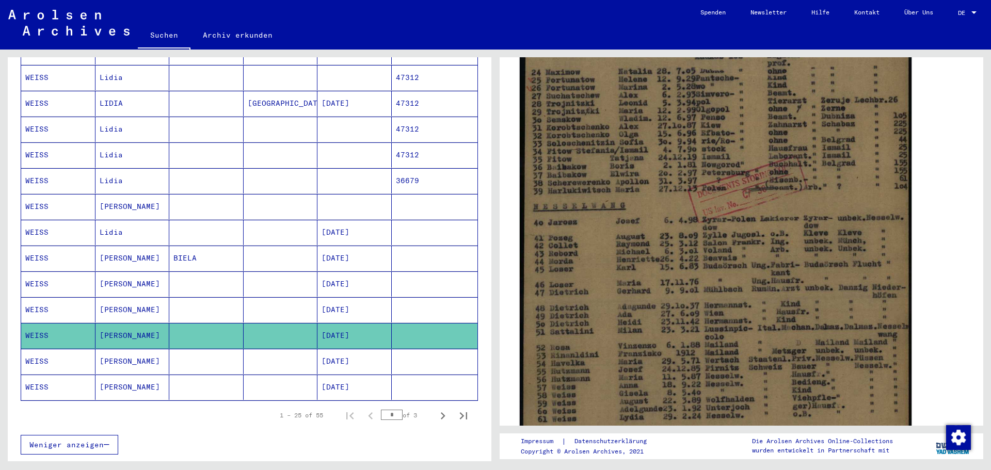
scroll to position [206, 0]
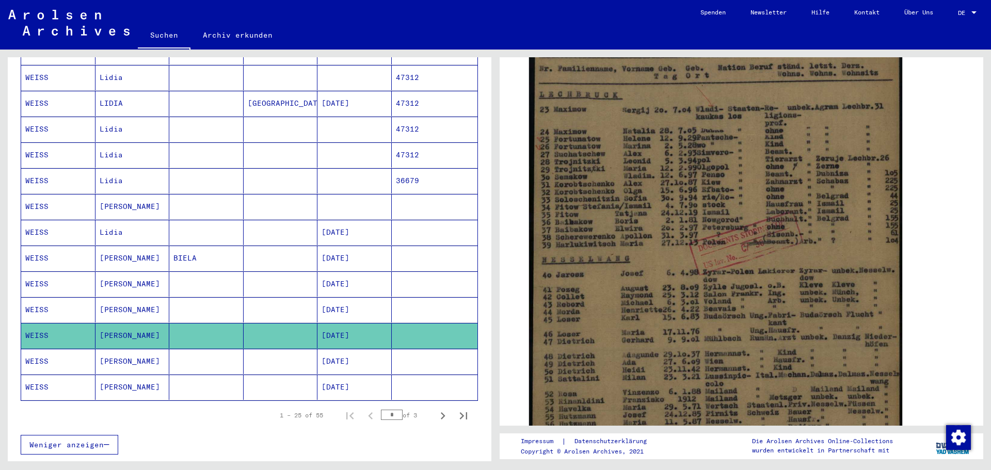
click at [342, 298] on mat-cell "[DATE]" at bounding box center [354, 309] width 74 height 25
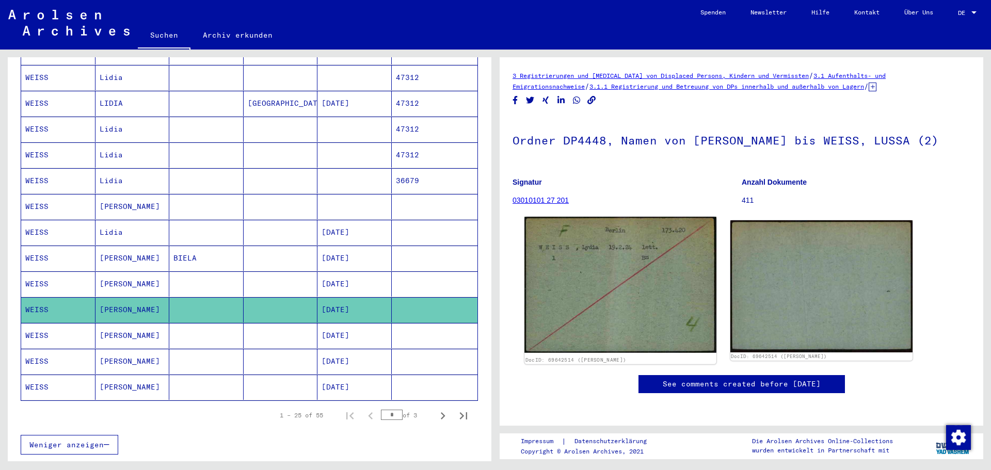
click at [612, 243] on img at bounding box center [620, 285] width 192 height 136
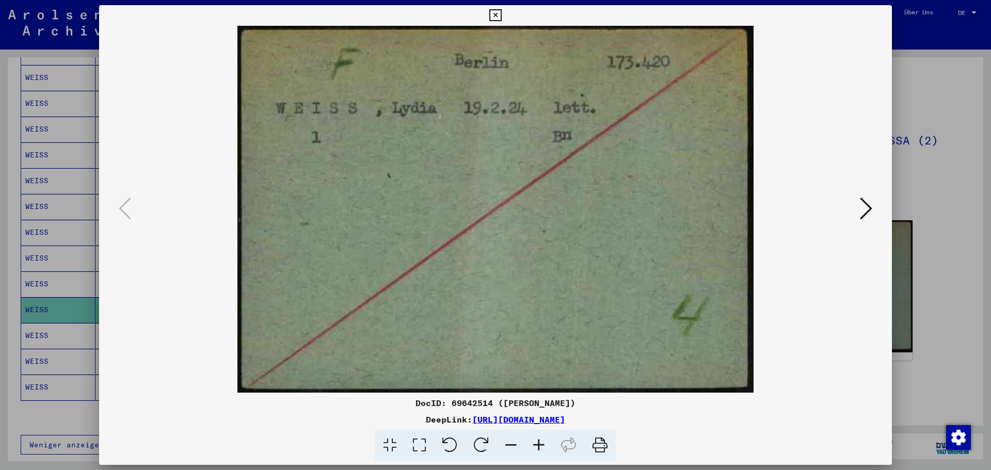
click at [494, 12] on icon at bounding box center [495, 15] width 12 height 12
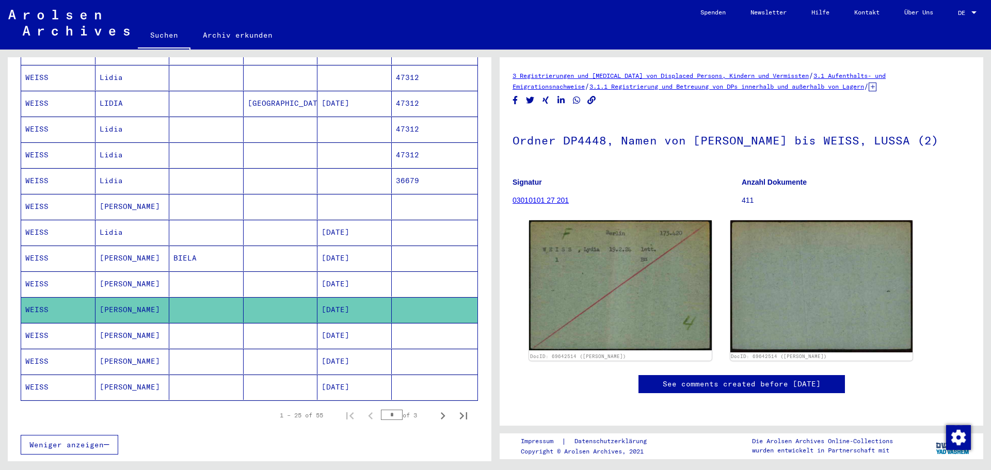
click at [339, 272] on mat-cell "[DATE]" at bounding box center [354, 284] width 74 height 25
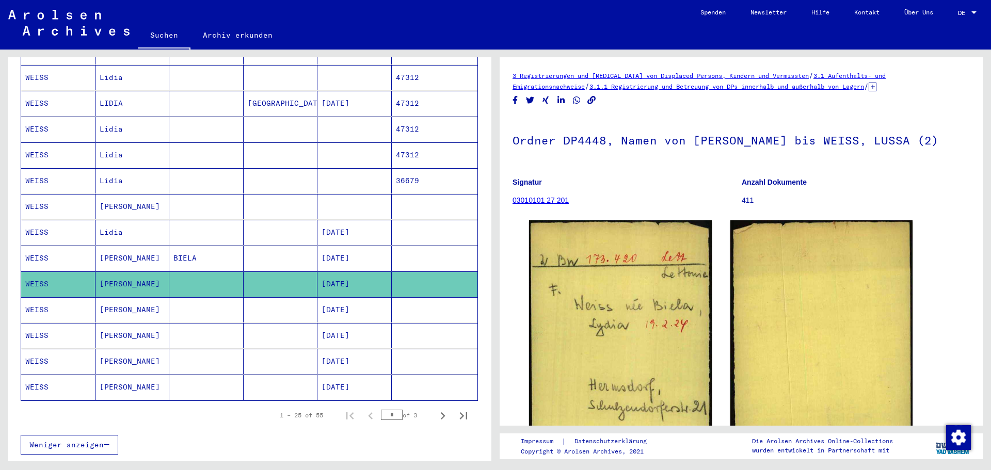
click at [346, 246] on mat-cell "[DATE]" at bounding box center [354, 258] width 74 height 25
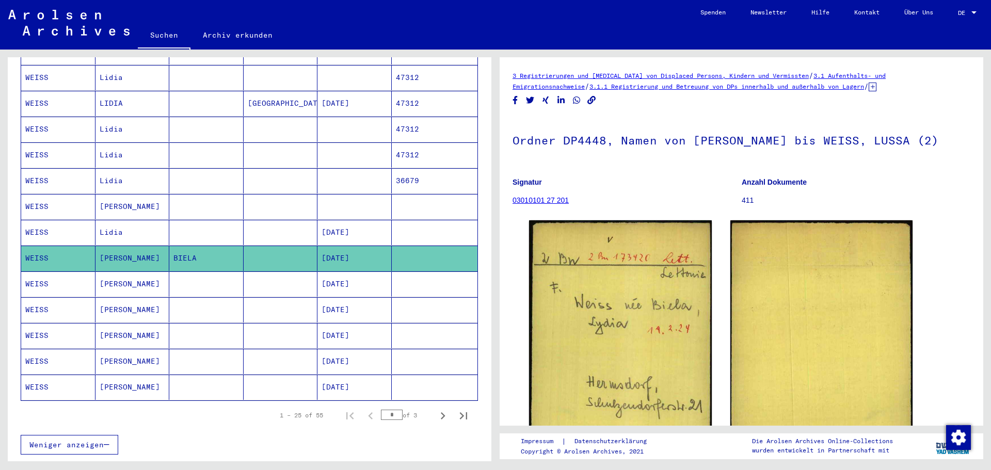
click at [352, 225] on mat-cell "[DATE]" at bounding box center [354, 232] width 74 height 25
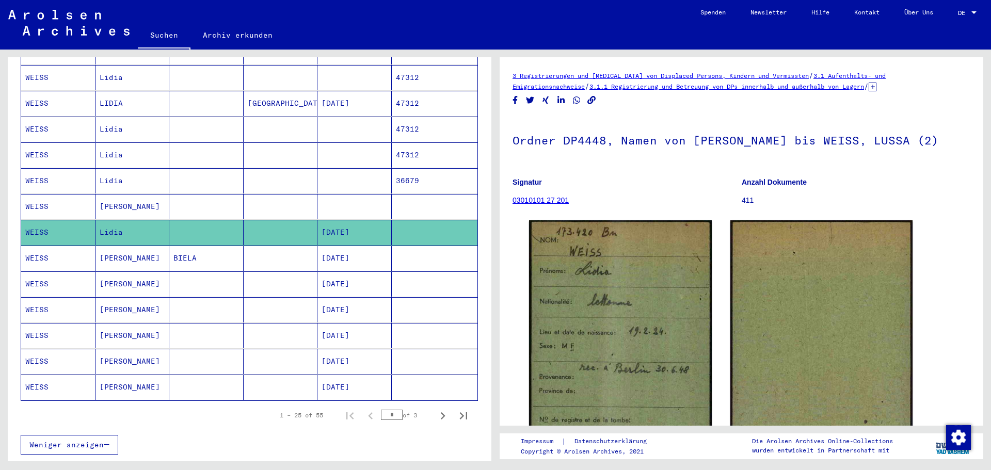
click at [338, 194] on mat-cell at bounding box center [354, 206] width 74 height 25
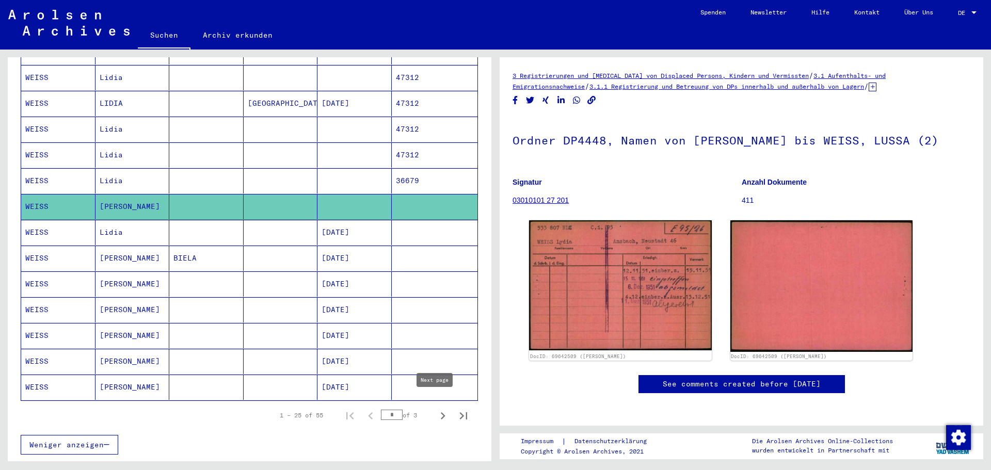
click at [436, 409] on icon "Next page" at bounding box center [443, 416] width 14 height 14
type input "*"
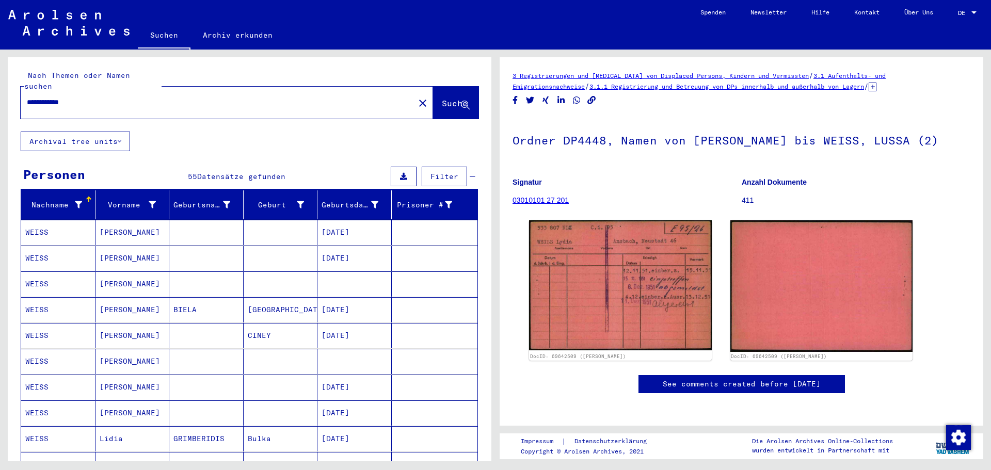
click at [341, 220] on mat-cell "[DATE]" at bounding box center [354, 232] width 74 height 25
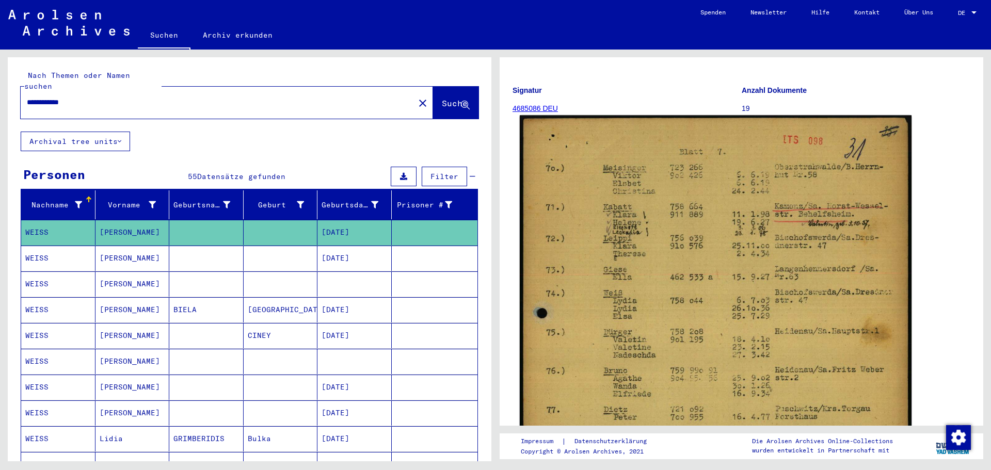
scroll to position [103, 0]
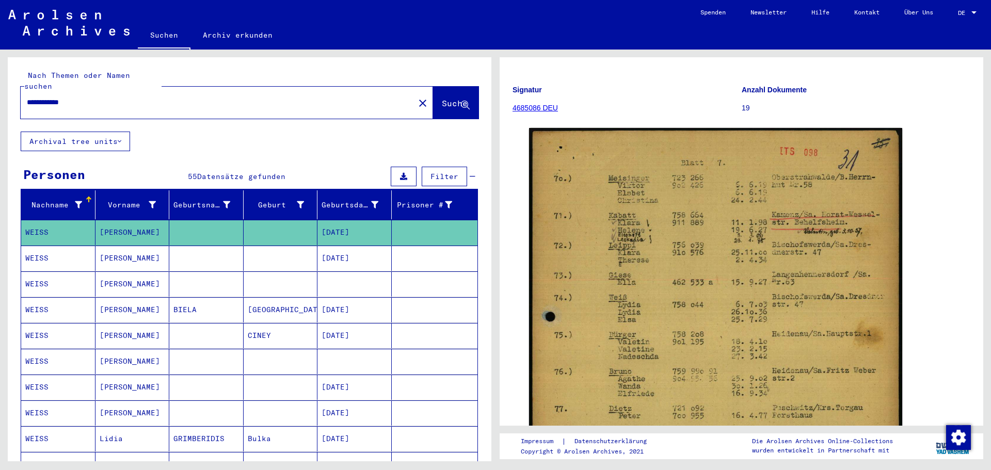
click at [337, 300] on mat-cell "[DATE]" at bounding box center [354, 309] width 74 height 25
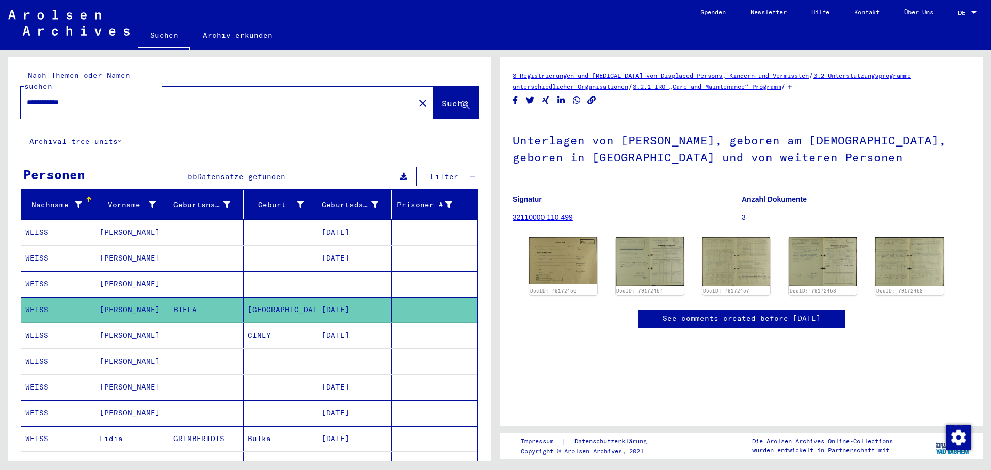
click at [331, 274] on mat-cell at bounding box center [354, 284] width 74 height 25
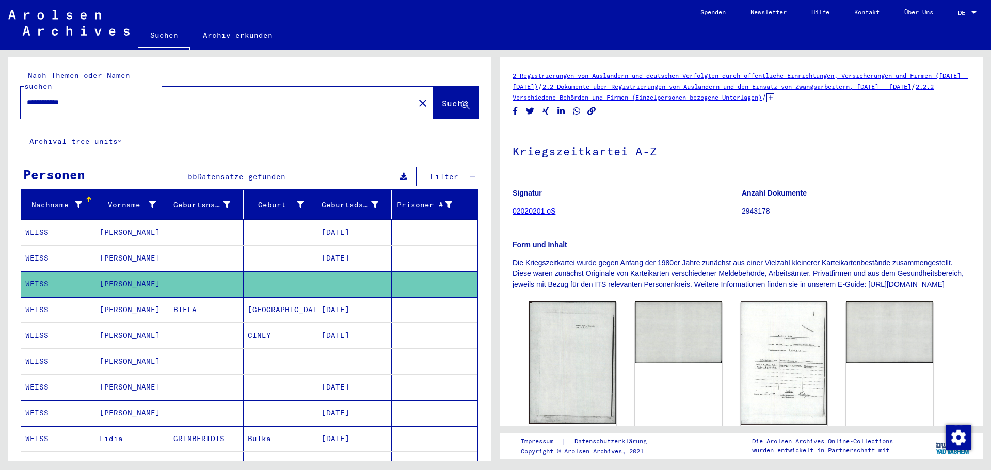
click at [341, 249] on mat-cell "[DATE]" at bounding box center [354, 258] width 74 height 25
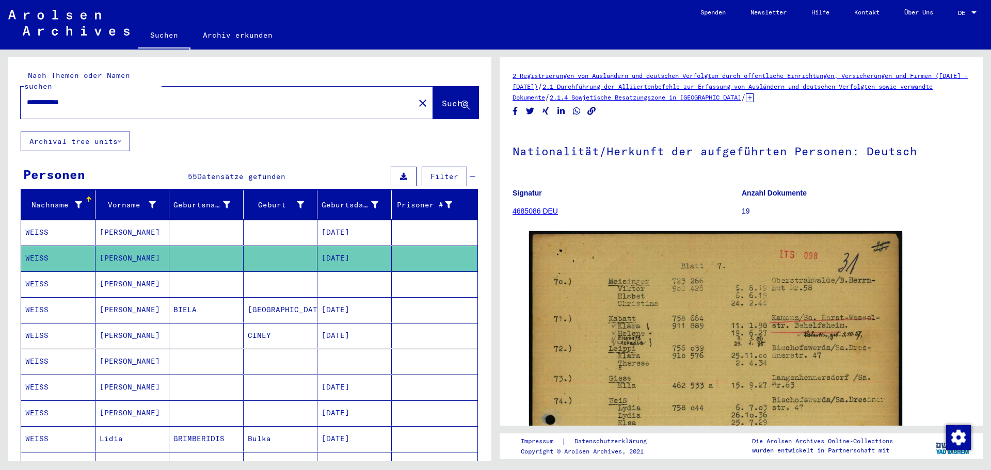
click at [340, 324] on mat-cell "[DATE]" at bounding box center [354, 335] width 74 height 25
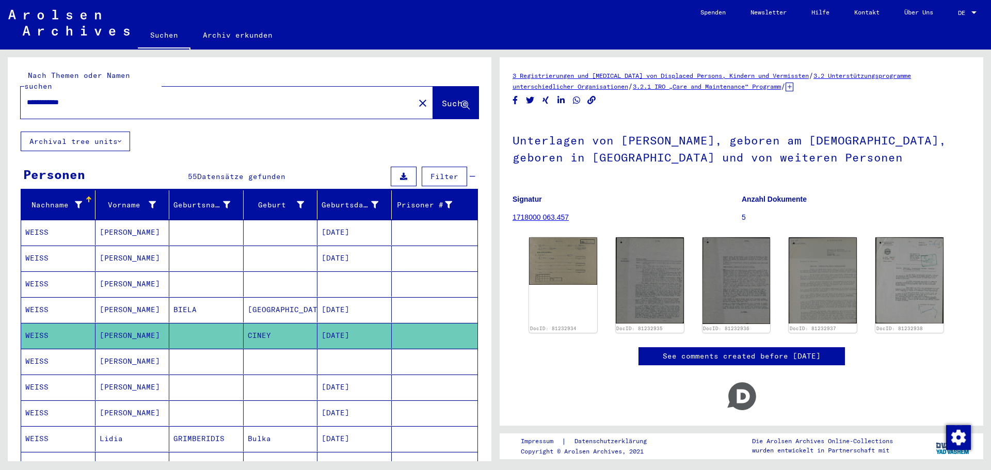
click at [342, 352] on mat-cell at bounding box center [354, 361] width 74 height 25
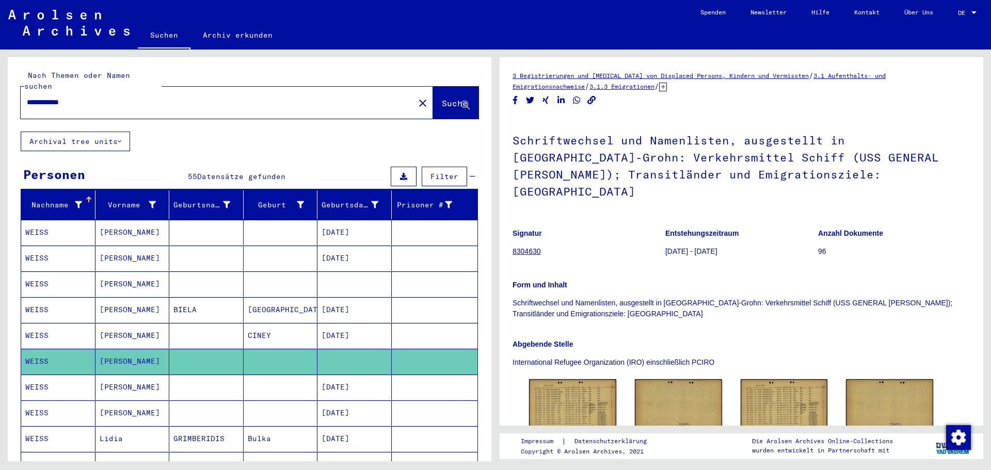
click at [338, 382] on mat-cell "[DATE]" at bounding box center [354, 387] width 74 height 25
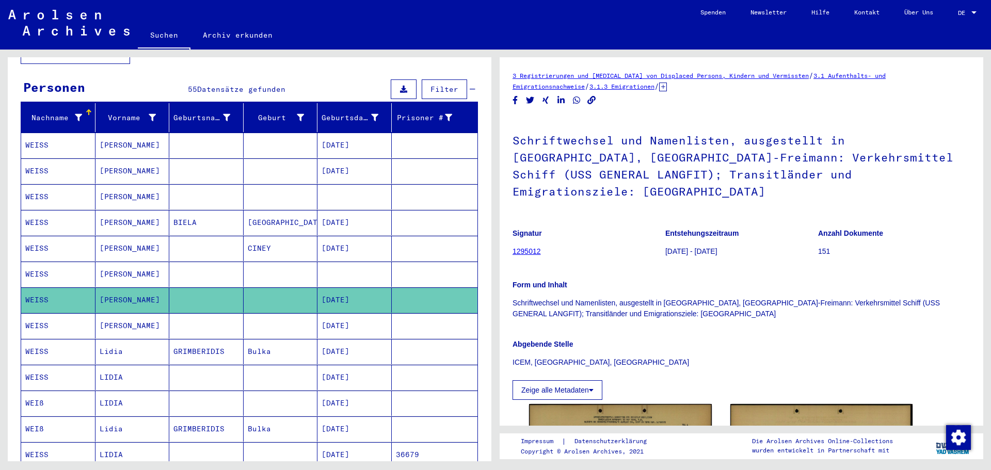
scroll to position [103, 0]
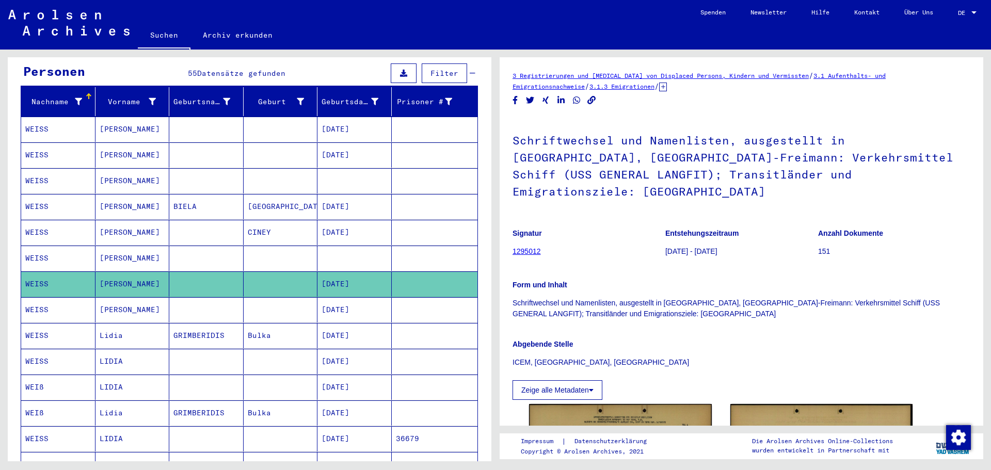
click at [350, 299] on mat-cell "[DATE]" at bounding box center [354, 309] width 74 height 25
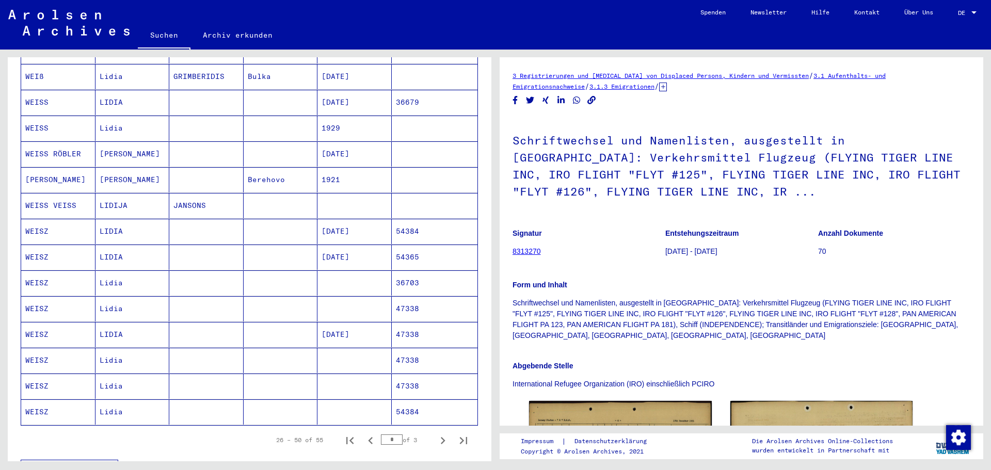
scroll to position [465, 0]
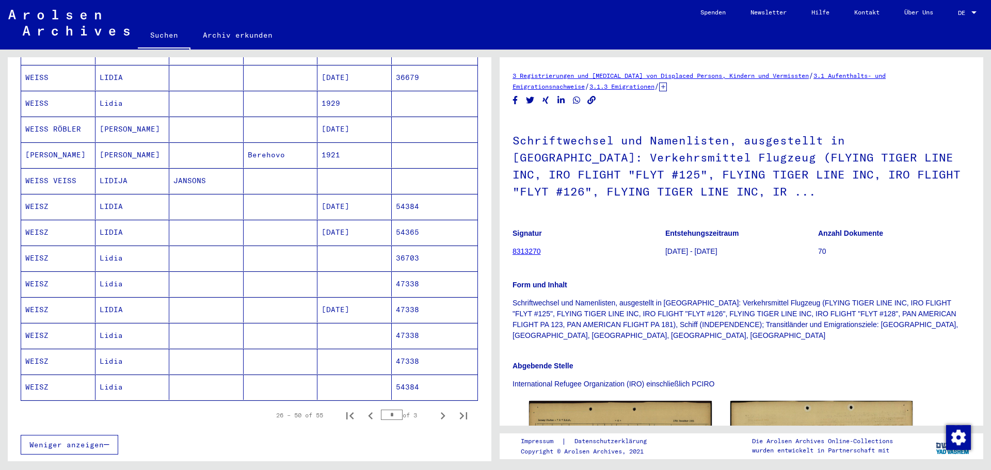
click at [346, 379] on mat-cell at bounding box center [354, 387] width 74 height 25
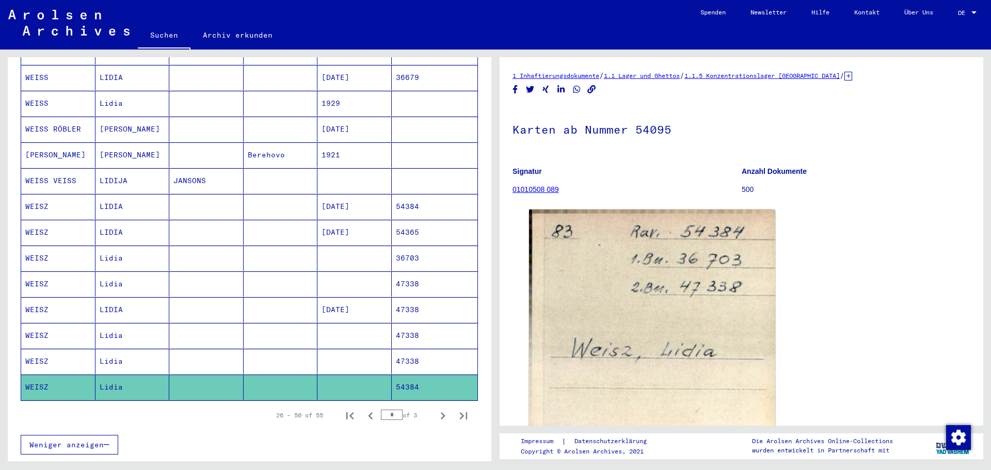
click at [348, 354] on mat-cell at bounding box center [354, 361] width 74 height 25
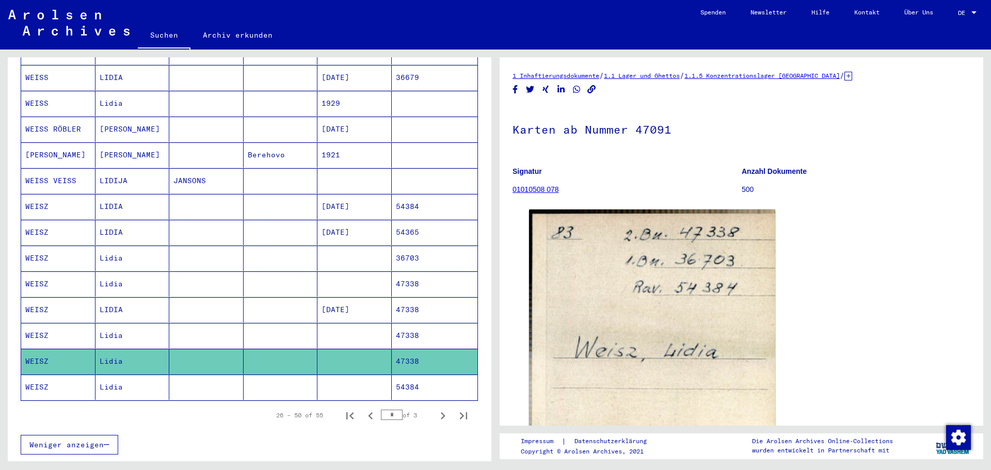
click at [354, 325] on mat-cell at bounding box center [354, 335] width 74 height 25
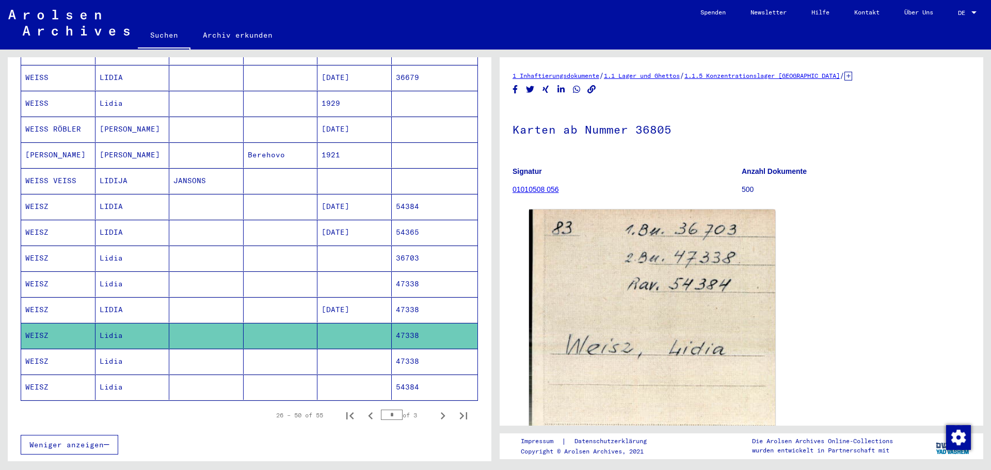
click at [349, 276] on mat-cell at bounding box center [354, 284] width 74 height 25
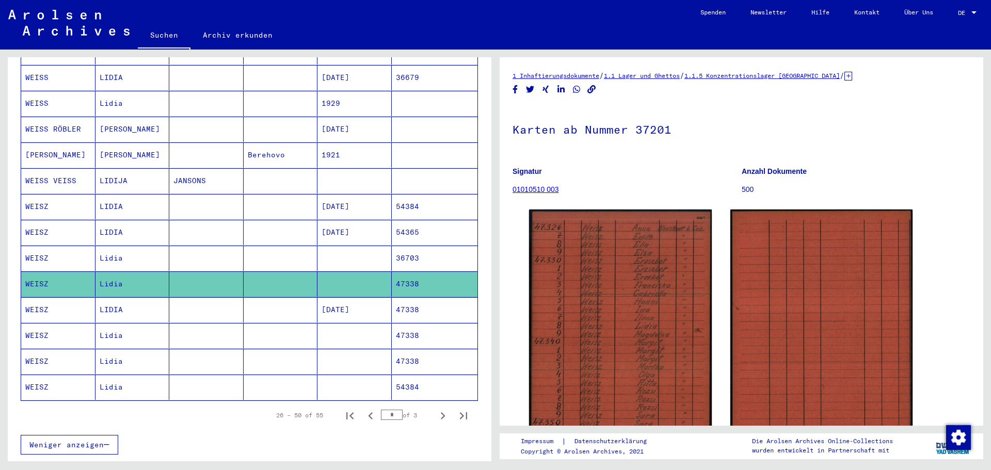
click at [345, 251] on mat-cell at bounding box center [354, 258] width 74 height 25
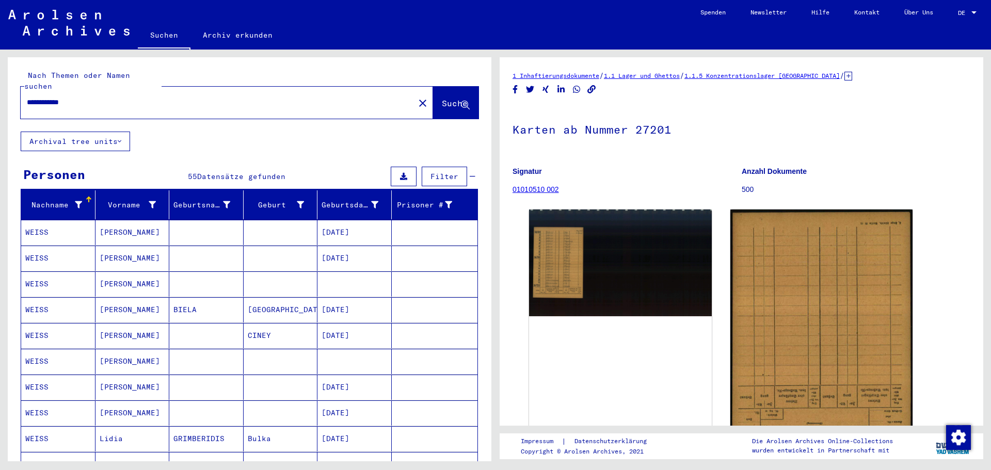
drag, startPoint x: 49, startPoint y: 92, endPoint x: 27, endPoint y: 91, distance: 21.2
click at [27, 97] on input "**********" at bounding box center [217, 102] width 381 height 11
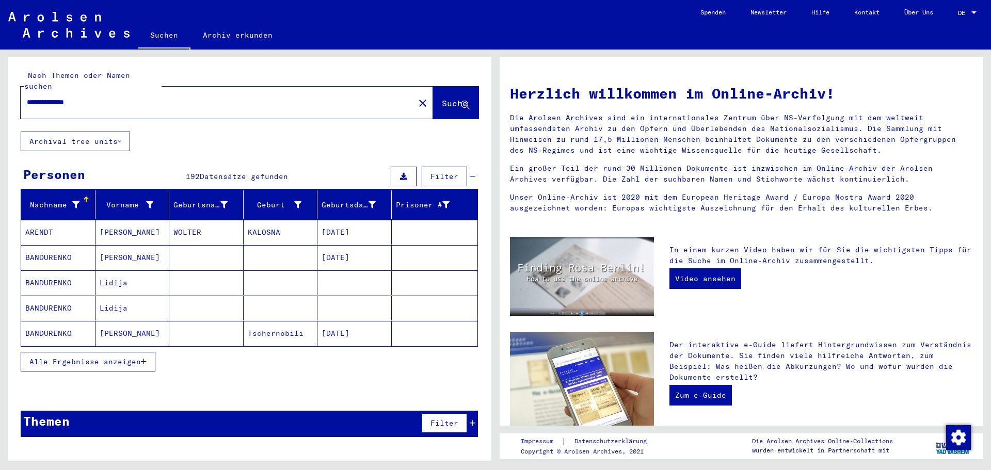
click at [126, 357] on span "Alle Ergebnisse anzeigen" at bounding box center [84, 361] width 111 height 9
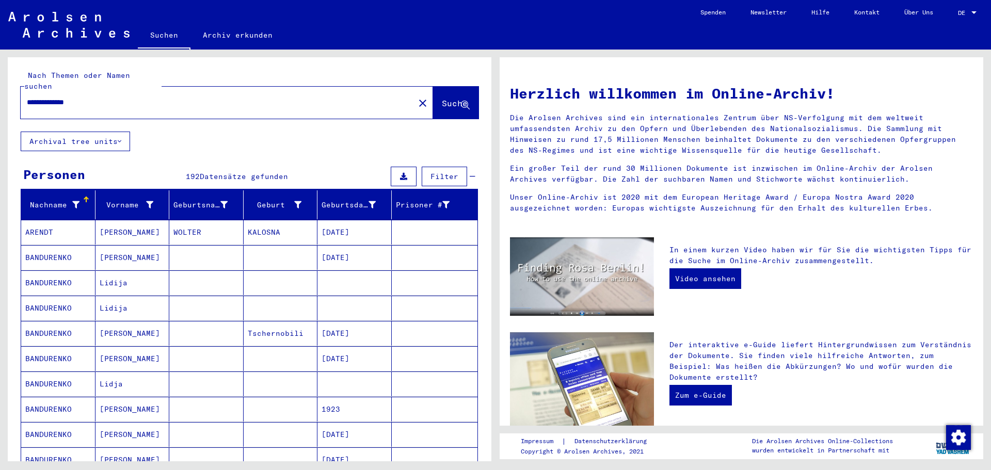
drag, startPoint x: 55, startPoint y: 92, endPoint x: 27, endPoint y: 91, distance: 27.9
click at [27, 97] on input "**********" at bounding box center [214, 102] width 375 height 11
type input "**********"
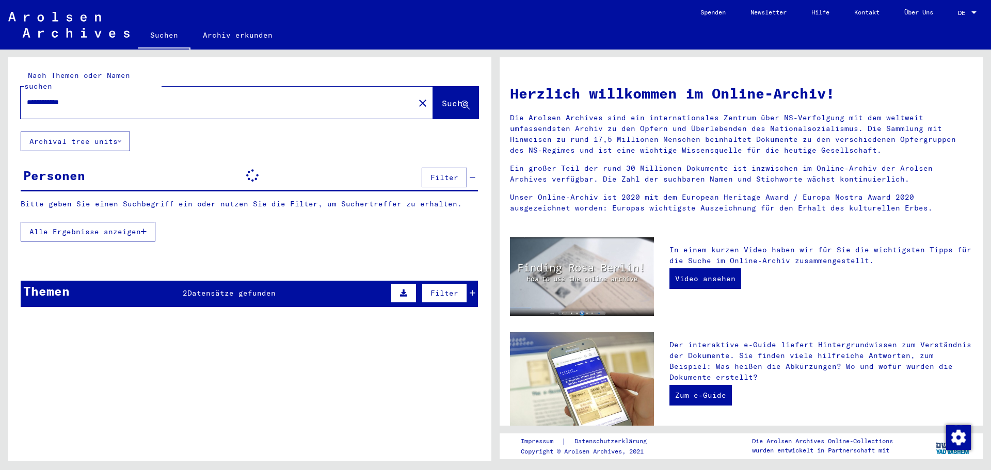
click at [62, 97] on input "**********" at bounding box center [214, 102] width 375 height 11
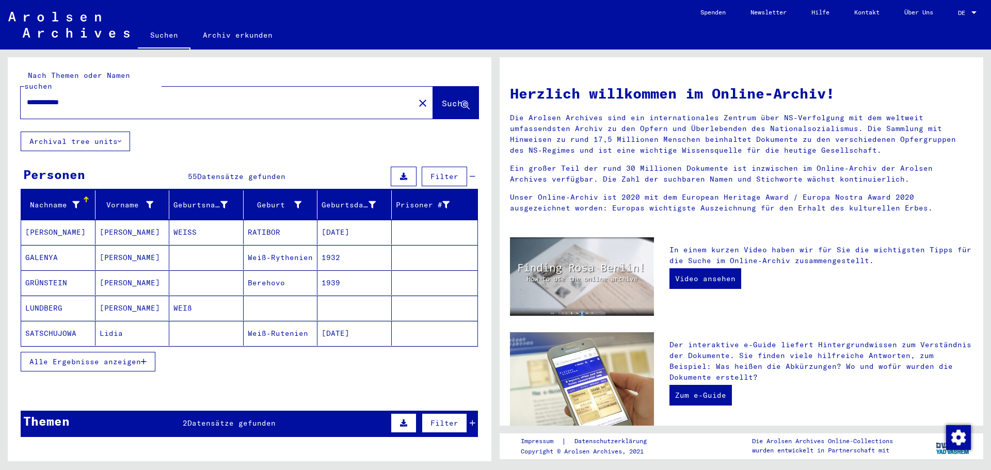
click at [114, 357] on span "Alle Ergebnisse anzeigen" at bounding box center [84, 361] width 111 height 9
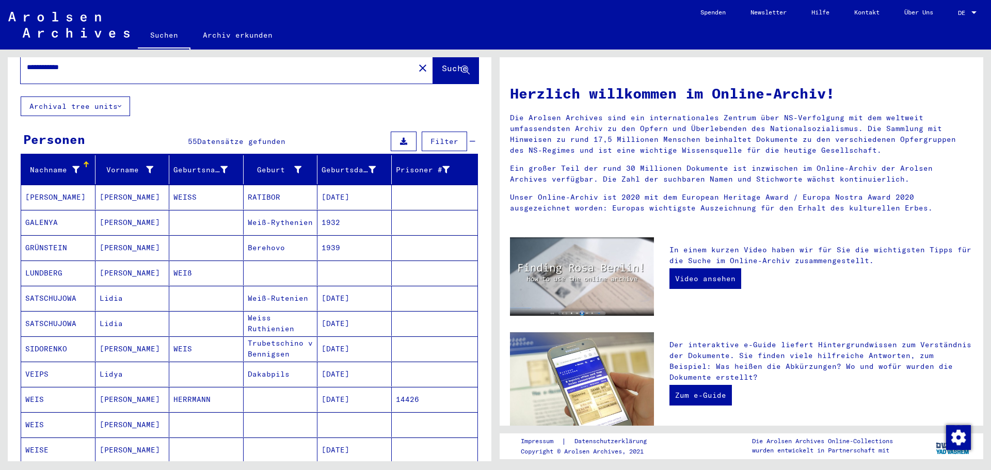
scroll to position [52, 0]
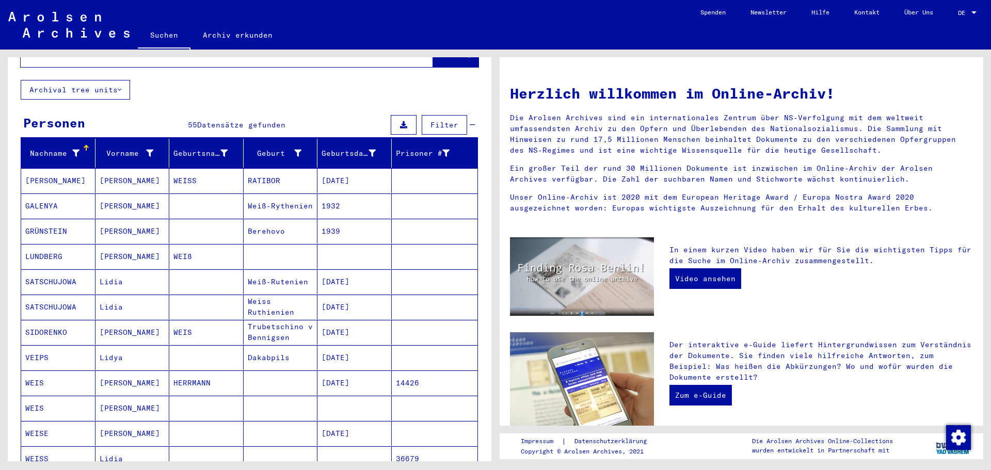
click at [42, 348] on mat-cell "VEIPS" at bounding box center [58, 357] width 74 height 25
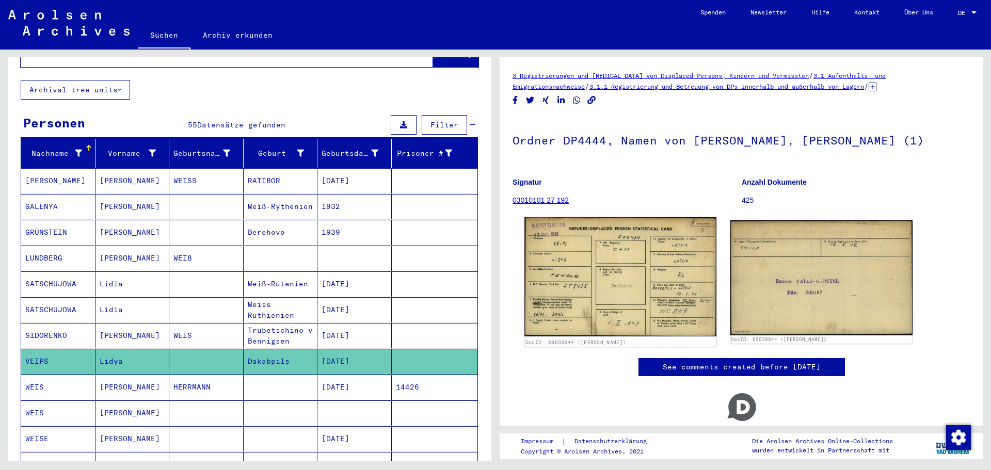
click at [576, 287] on img at bounding box center [620, 276] width 192 height 119
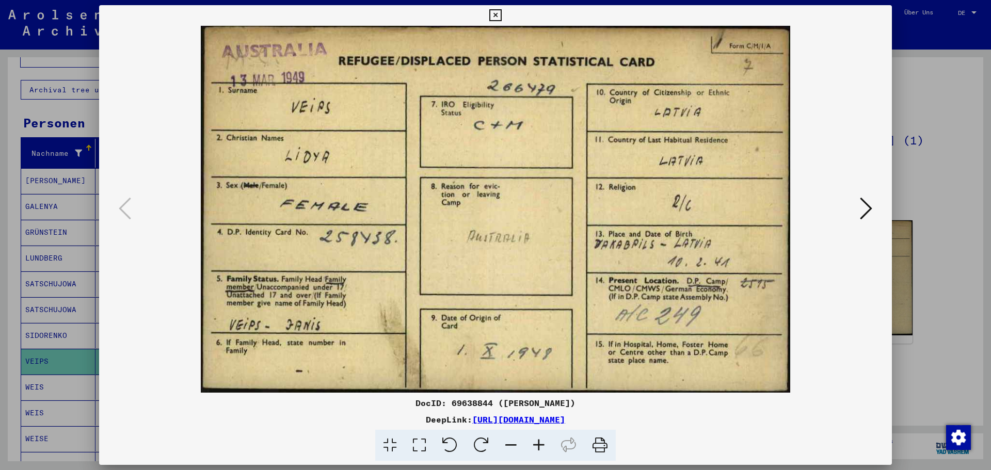
click at [491, 8] on button at bounding box center [495, 15] width 18 height 21
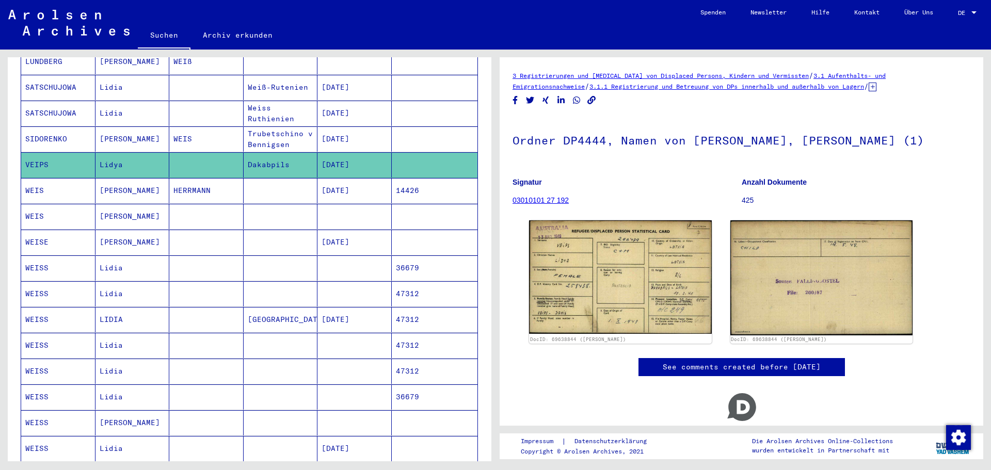
scroll to position [258, 0]
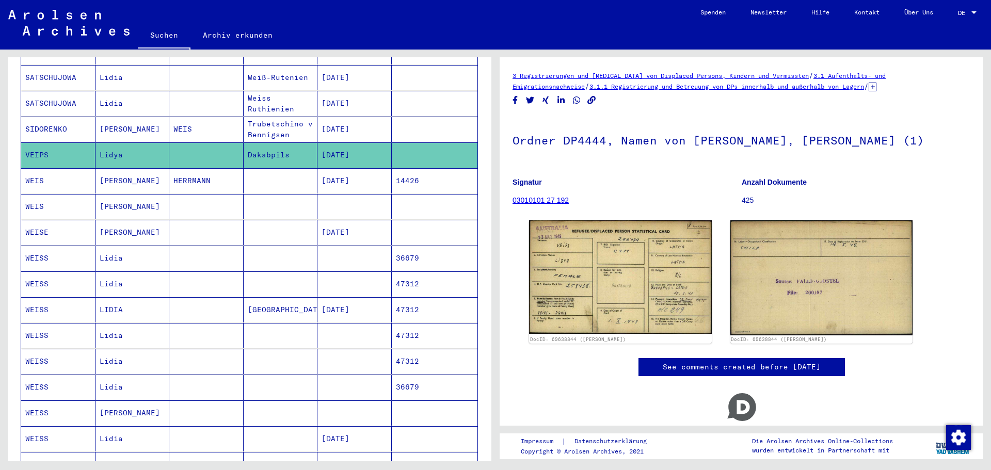
click at [113, 168] on mat-cell "[PERSON_NAME]" at bounding box center [132, 180] width 74 height 25
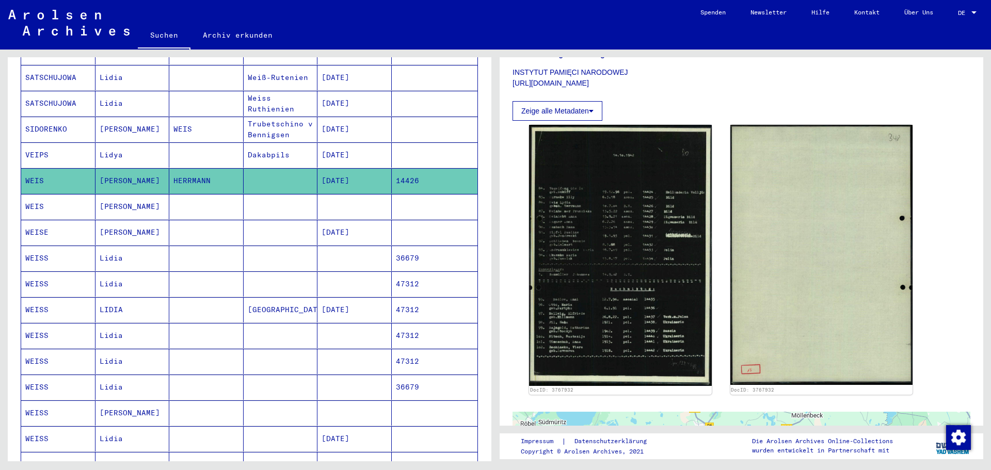
scroll to position [258, 0]
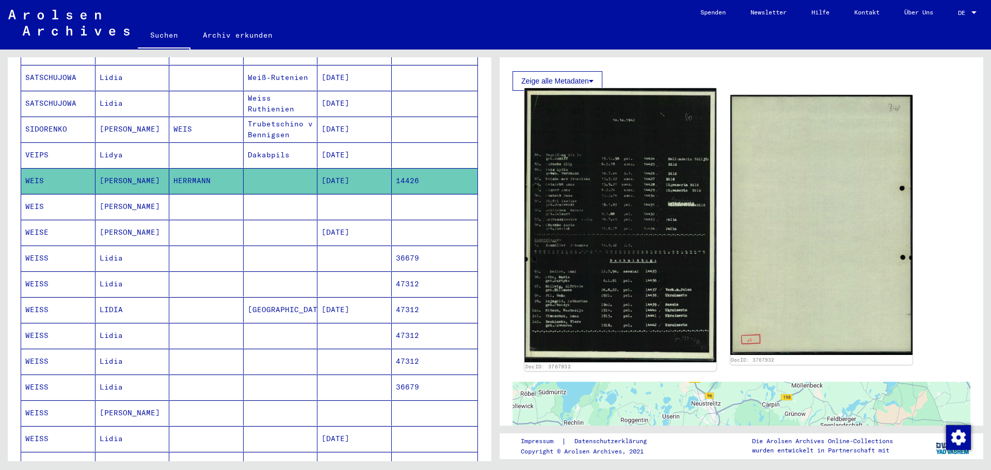
click at [605, 286] on img at bounding box center [620, 225] width 192 height 274
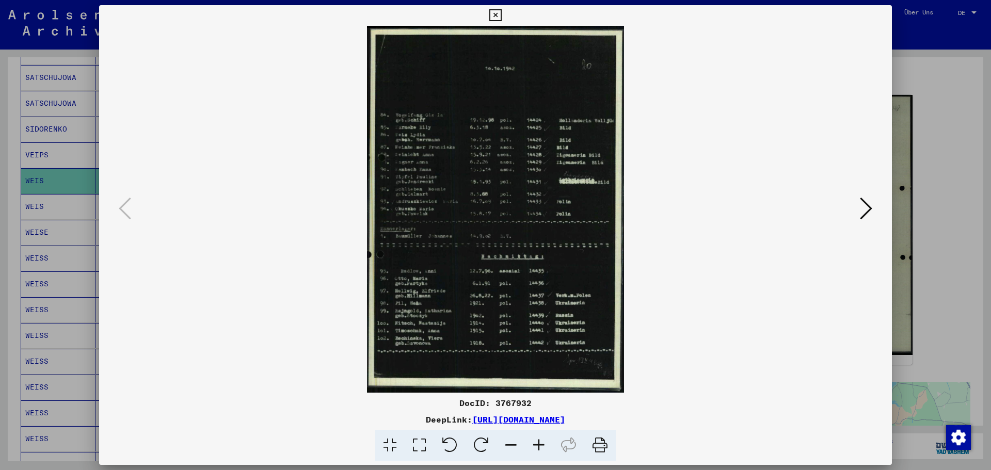
click at [542, 447] on icon at bounding box center [539, 445] width 28 height 31
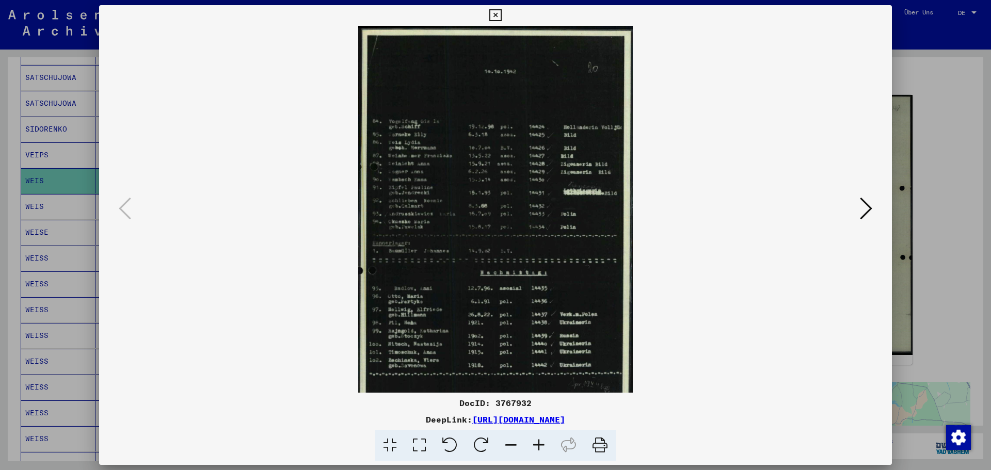
click at [542, 447] on icon at bounding box center [539, 445] width 28 height 31
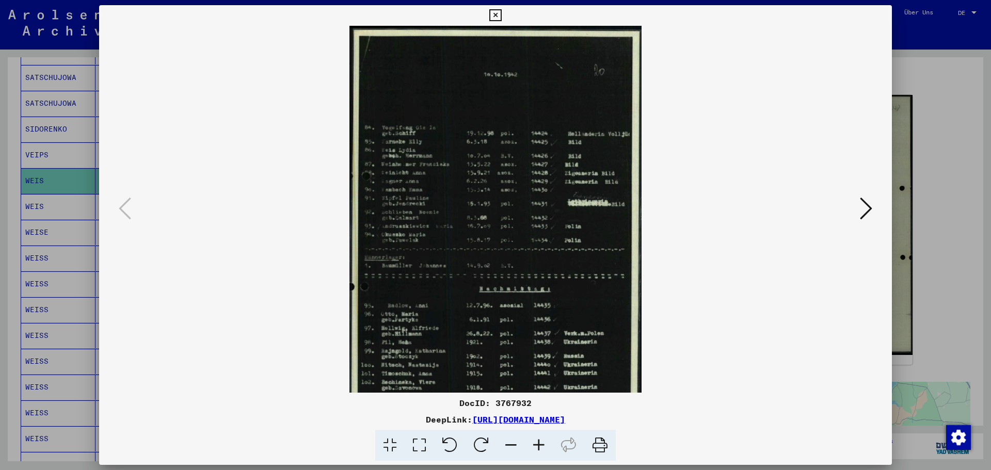
click at [542, 447] on icon at bounding box center [539, 445] width 28 height 31
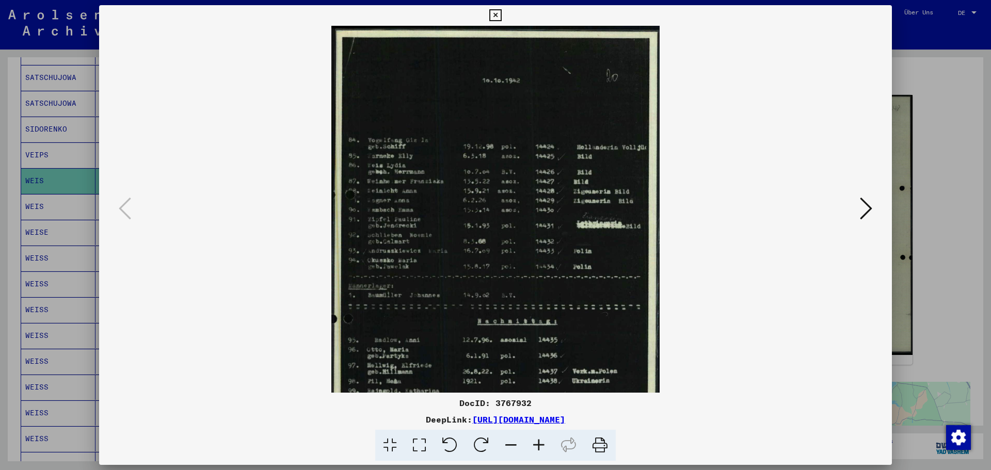
click at [542, 447] on icon at bounding box center [539, 445] width 28 height 31
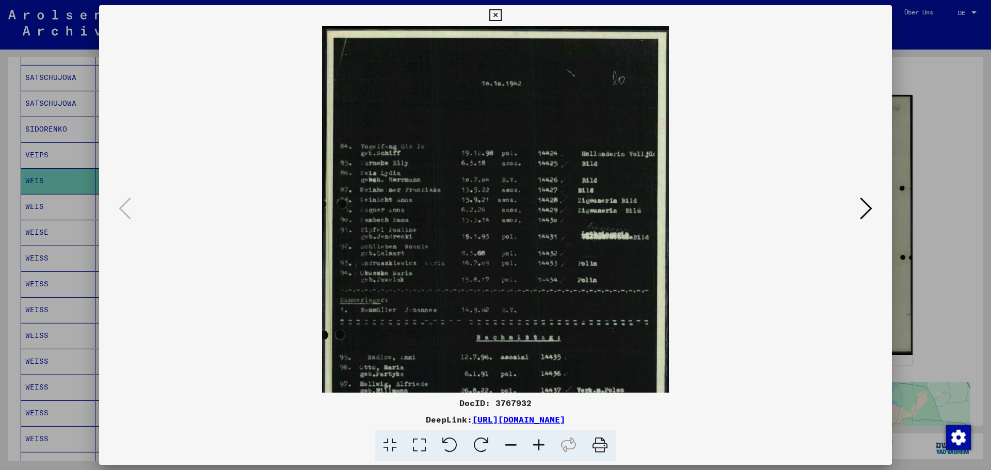
click at [542, 447] on icon at bounding box center [539, 445] width 28 height 31
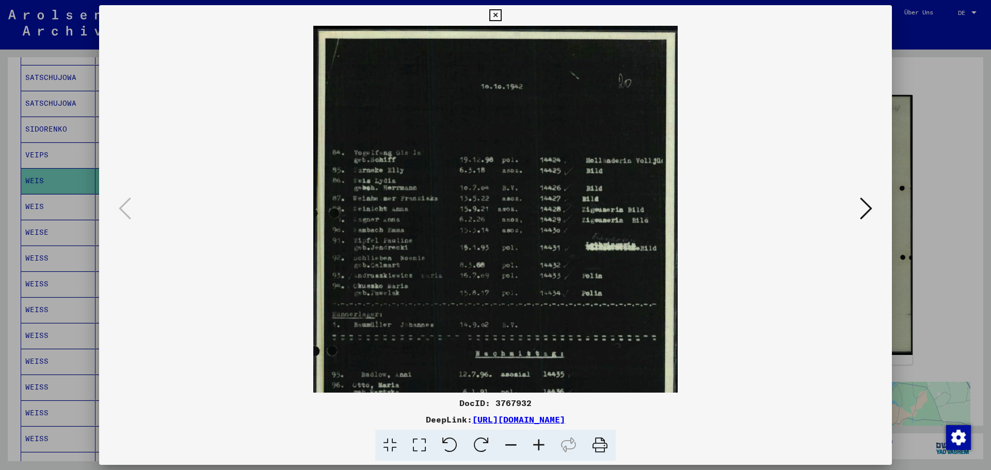
click at [542, 446] on icon at bounding box center [539, 445] width 28 height 31
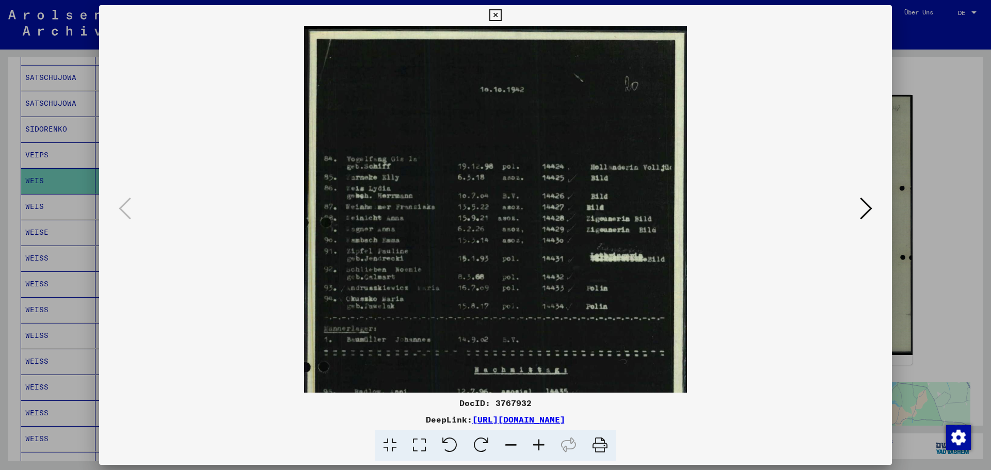
click at [542, 446] on icon at bounding box center [539, 445] width 28 height 31
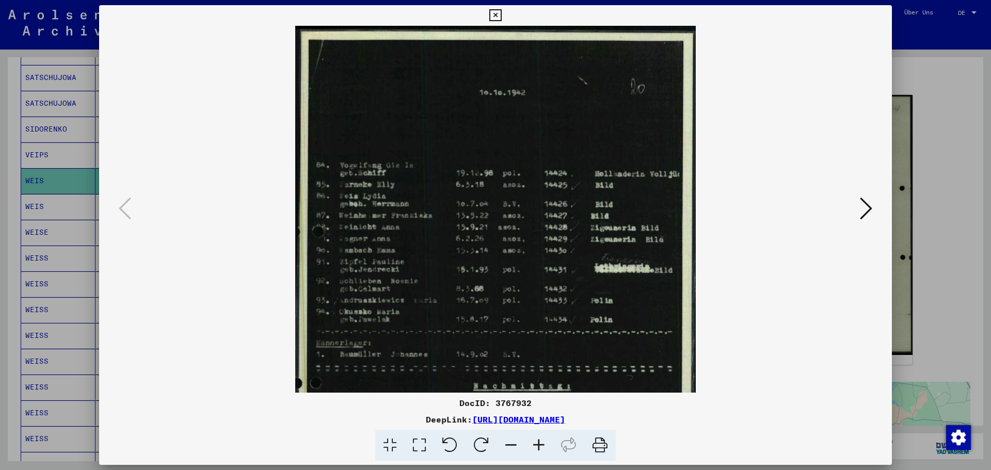
click at [542, 446] on icon at bounding box center [539, 445] width 28 height 31
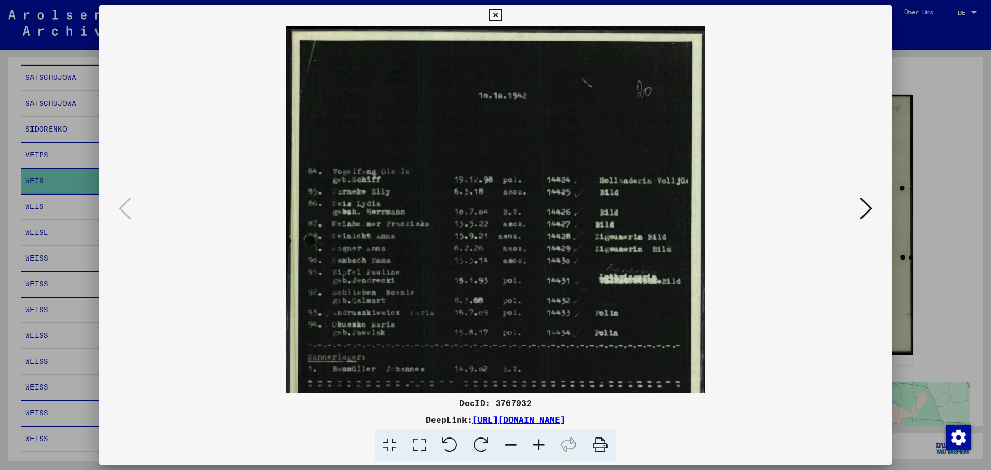
click at [542, 446] on icon at bounding box center [539, 445] width 28 height 31
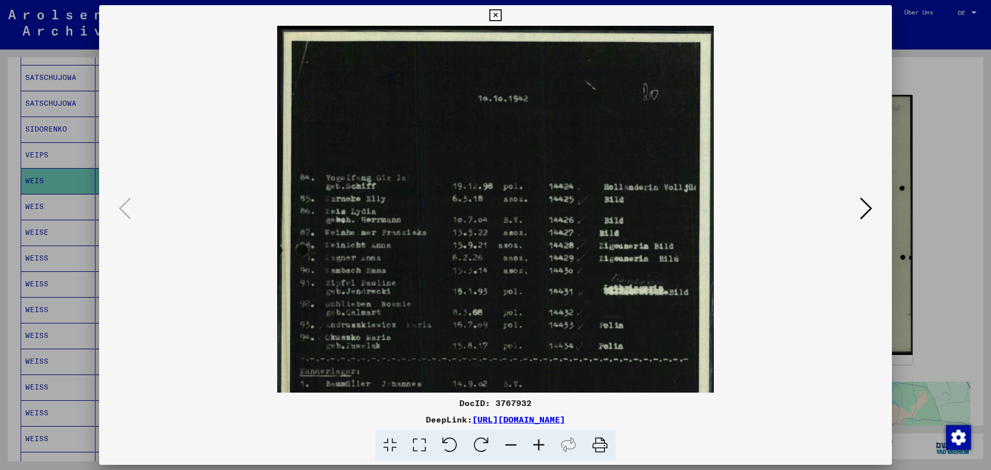
click at [542, 446] on icon at bounding box center [539, 445] width 28 height 31
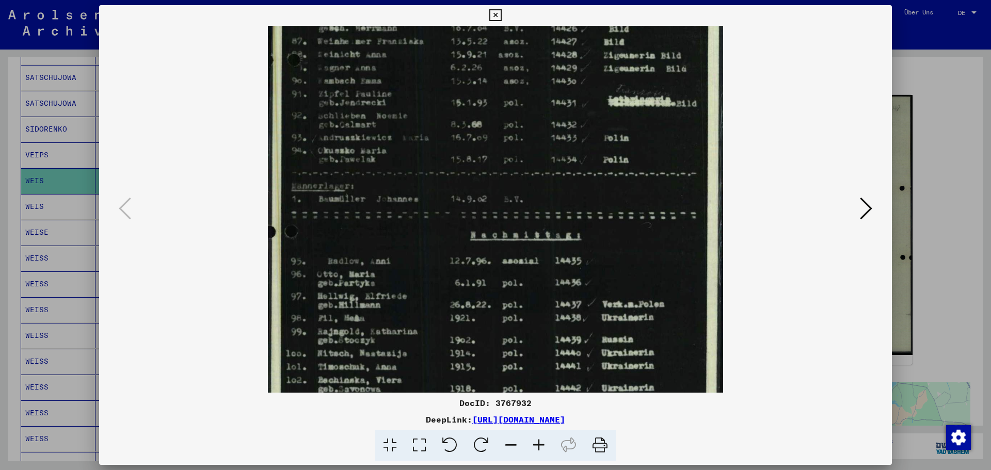
scroll to position [264, 0]
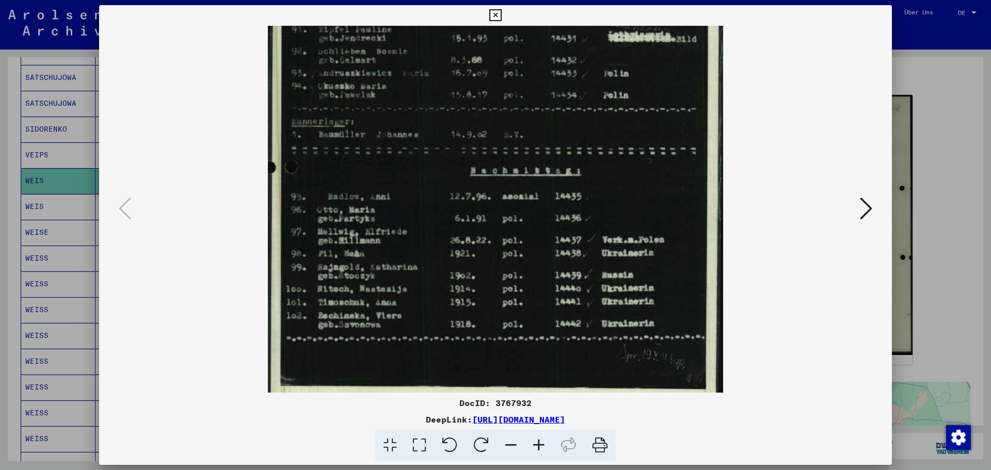
drag, startPoint x: 412, startPoint y: 310, endPoint x: 422, endPoint y: 46, distance: 264.5
click at [422, 46] on img at bounding box center [495, 87] width 455 height 651
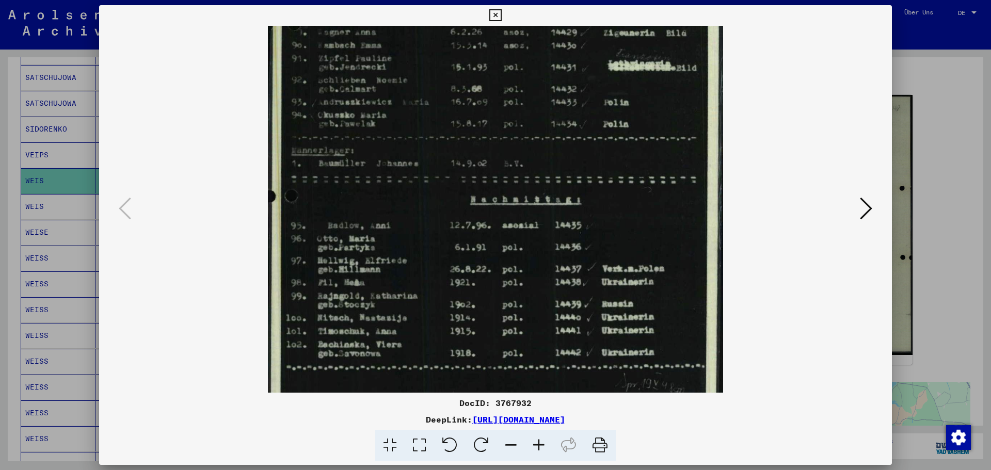
scroll to position [210, 0]
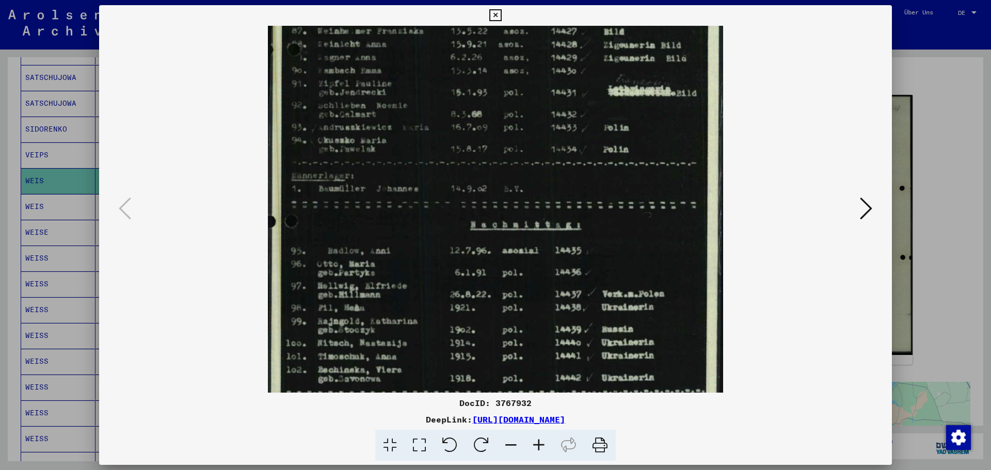
drag, startPoint x: 380, startPoint y: 330, endPoint x: 386, endPoint y: 325, distance: 7.3
click at [386, 325] on img at bounding box center [495, 141] width 455 height 651
click at [866, 209] on icon at bounding box center [866, 208] width 12 height 25
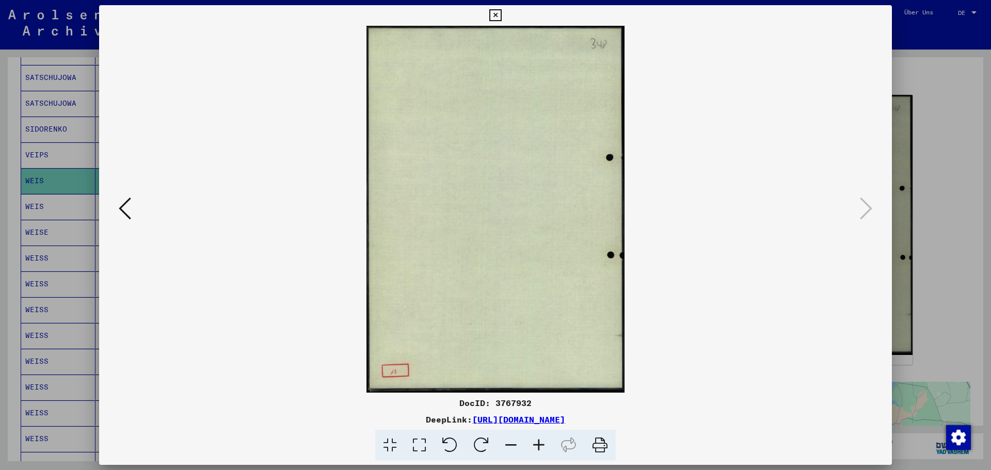
click at [135, 209] on viewer-one-image at bounding box center [495, 209] width 723 height 367
click at [120, 205] on icon at bounding box center [125, 208] width 12 height 25
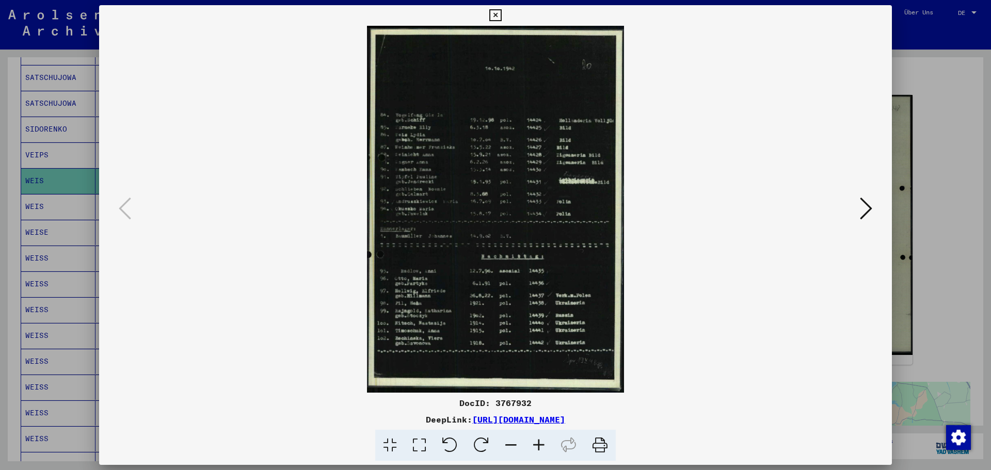
click at [539, 446] on icon at bounding box center [539, 445] width 28 height 31
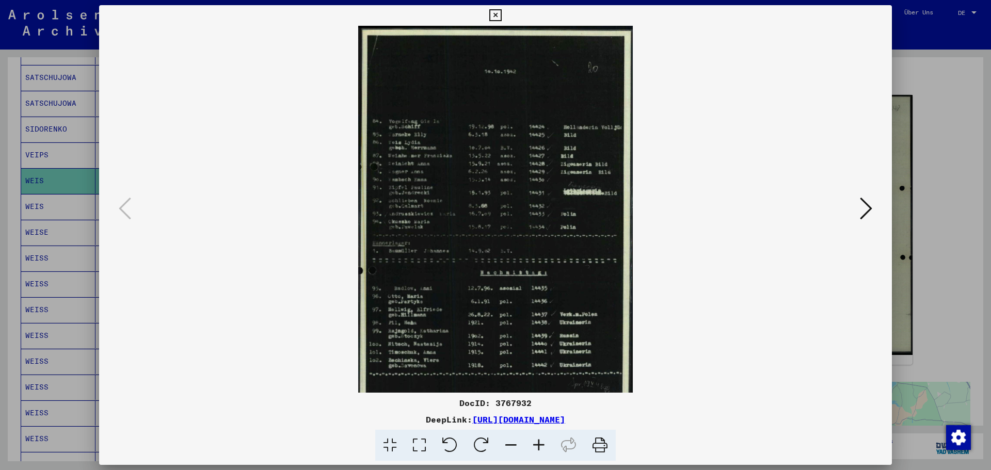
click at [539, 446] on icon at bounding box center [539, 445] width 28 height 31
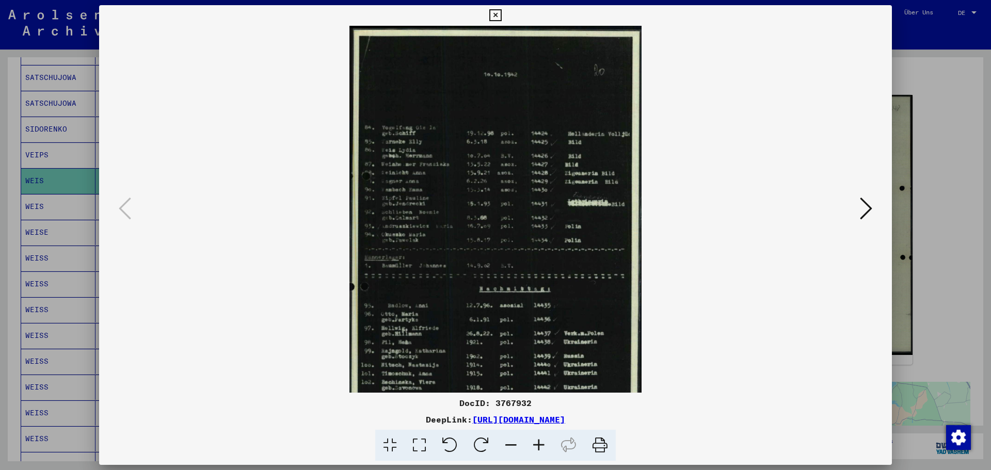
click at [539, 446] on icon at bounding box center [539, 445] width 28 height 31
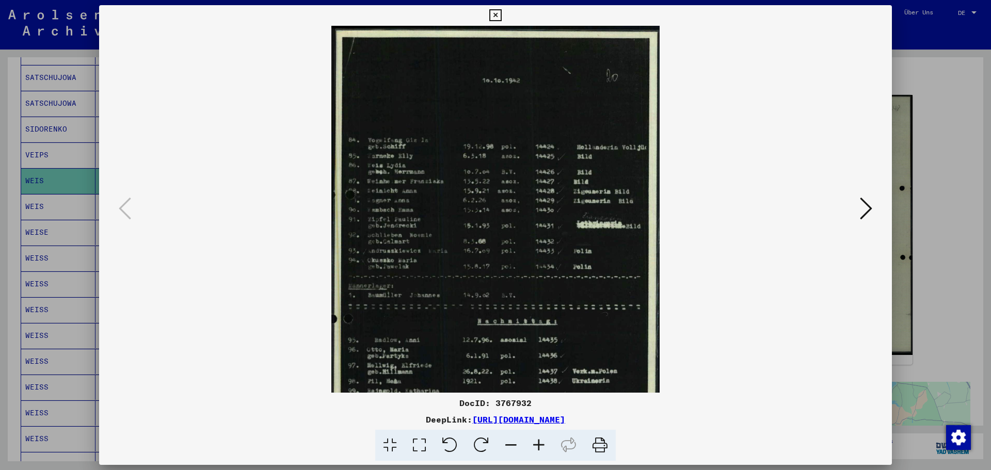
click at [539, 446] on icon at bounding box center [539, 445] width 28 height 31
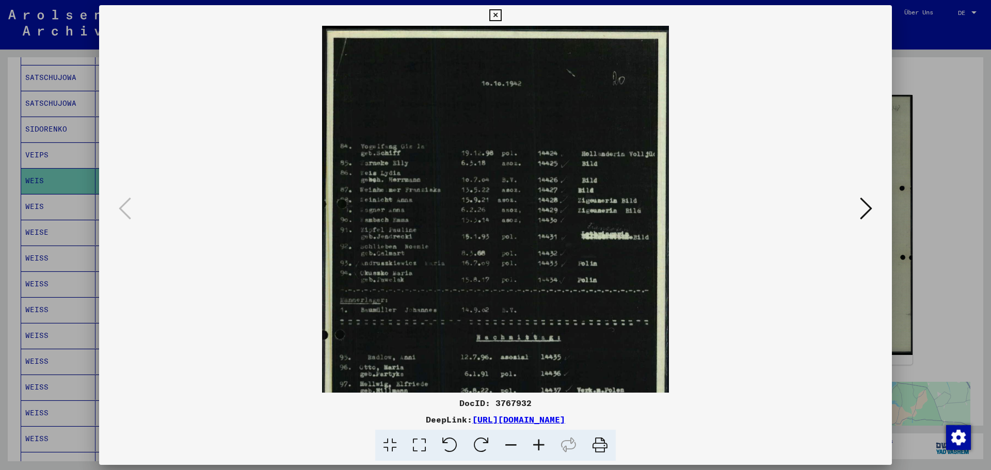
click at [539, 446] on icon at bounding box center [539, 445] width 28 height 31
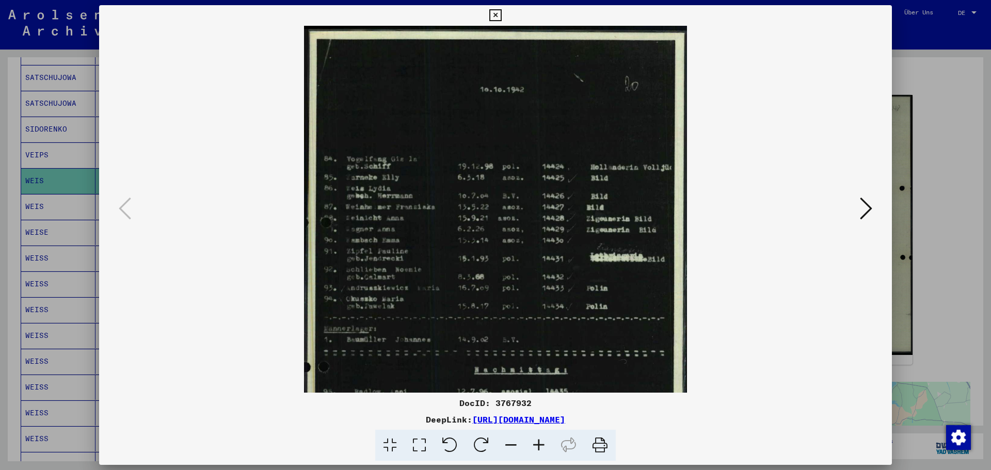
click at [539, 446] on icon at bounding box center [539, 445] width 28 height 31
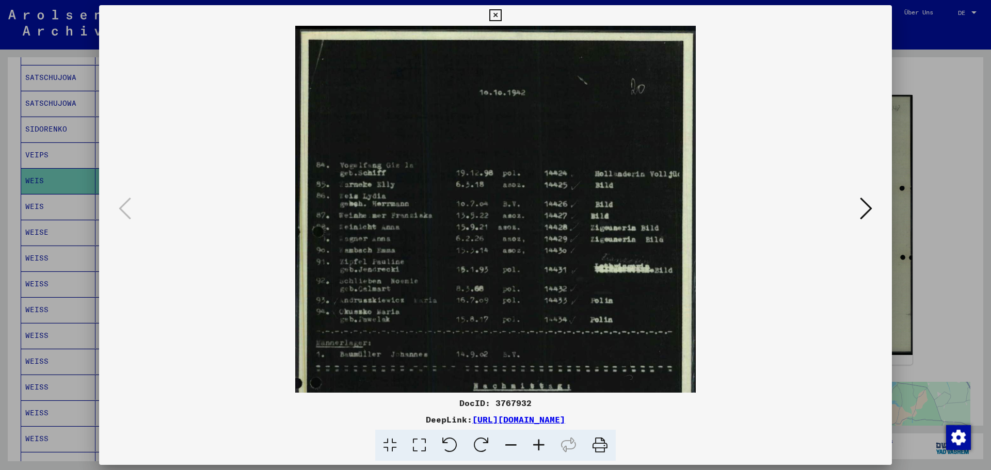
click at [539, 446] on icon at bounding box center [539, 445] width 28 height 31
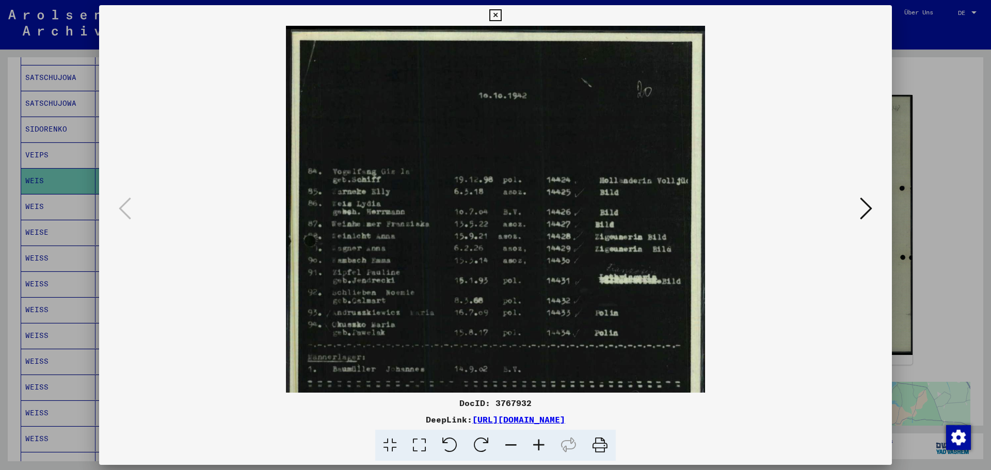
click at [539, 446] on icon at bounding box center [539, 445] width 28 height 31
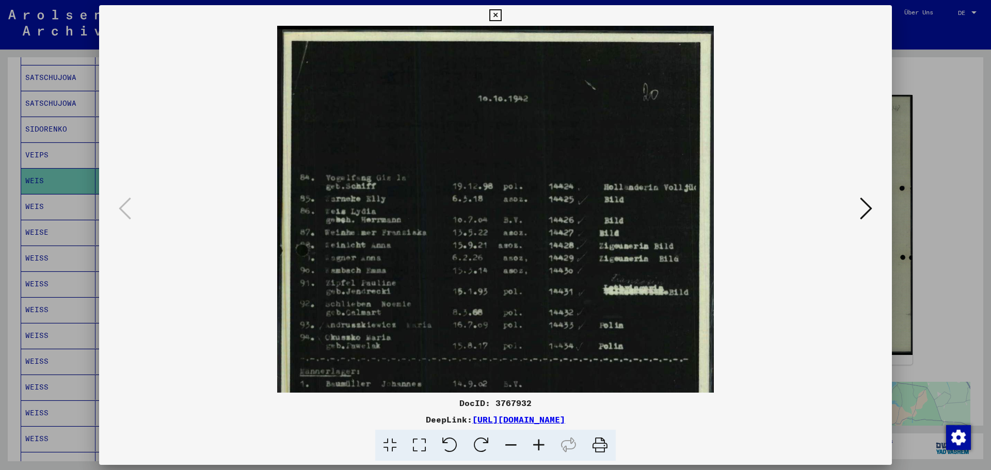
click at [539, 446] on icon at bounding box center [539, 445] width 28 height 31
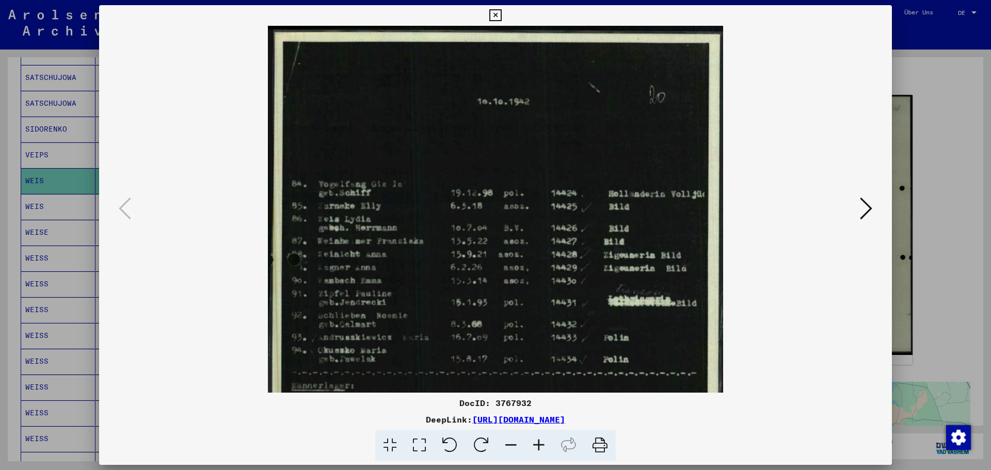
click at [539, 446] on icon at bounding box center [539, 445] width 28 height 31
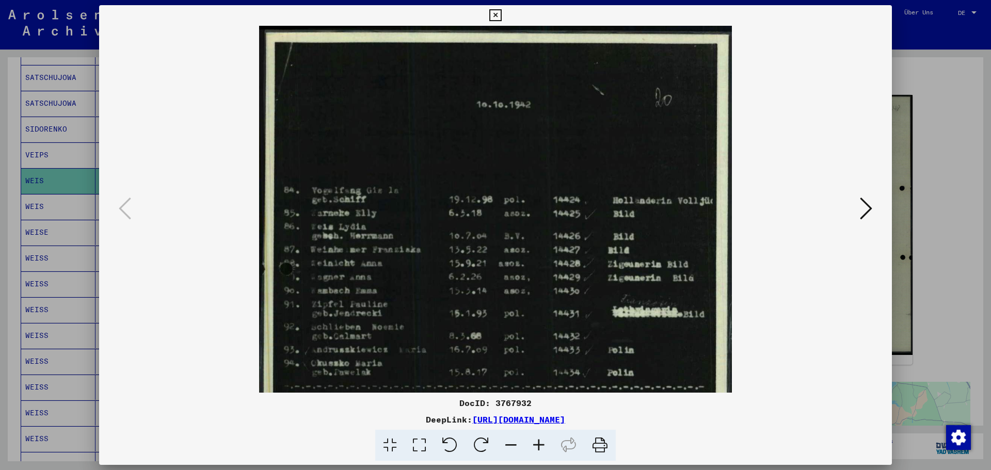
click at [539, 446] on icon at bounding box center [539, 445] width 28 height 31
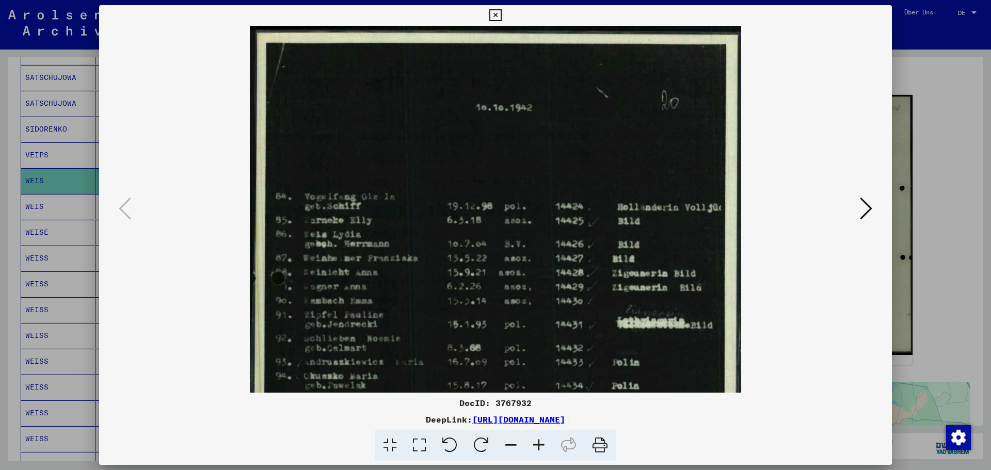
click at [494, 12] on icon at bounding box center [495, 15] width 12 height 12
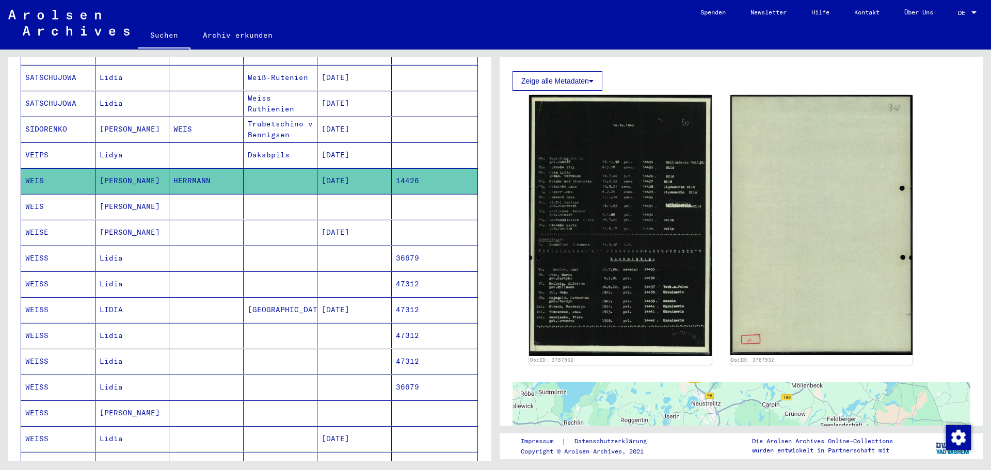
click at [219, 194] on mat-cell at bounding box center [206, 206] width 74 height 25
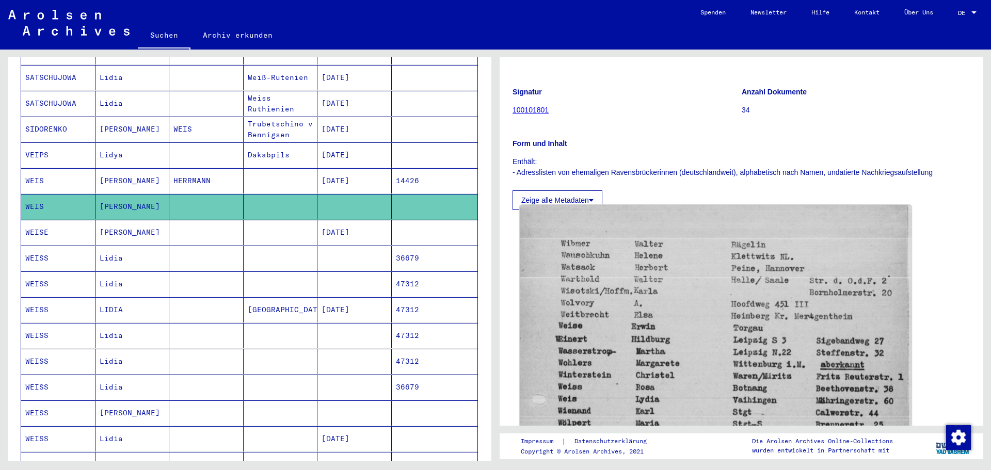
scroll to position [103, 0]
